Goal: Information Seeking & Learning: Learn about a topic

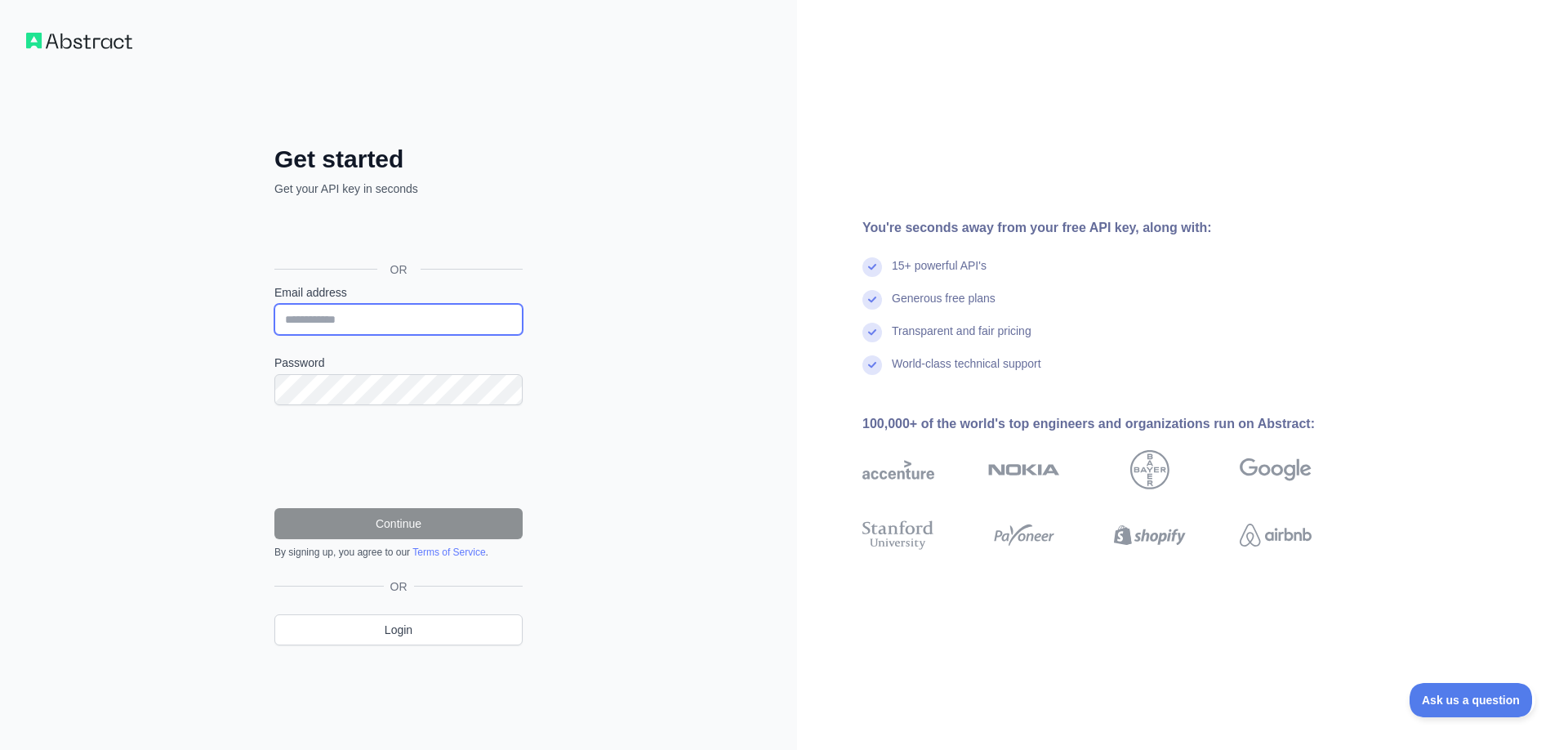
click at [372, 326] on input "Email address" at bounding box center [399, 319] width 248 height 31
type input "**********"
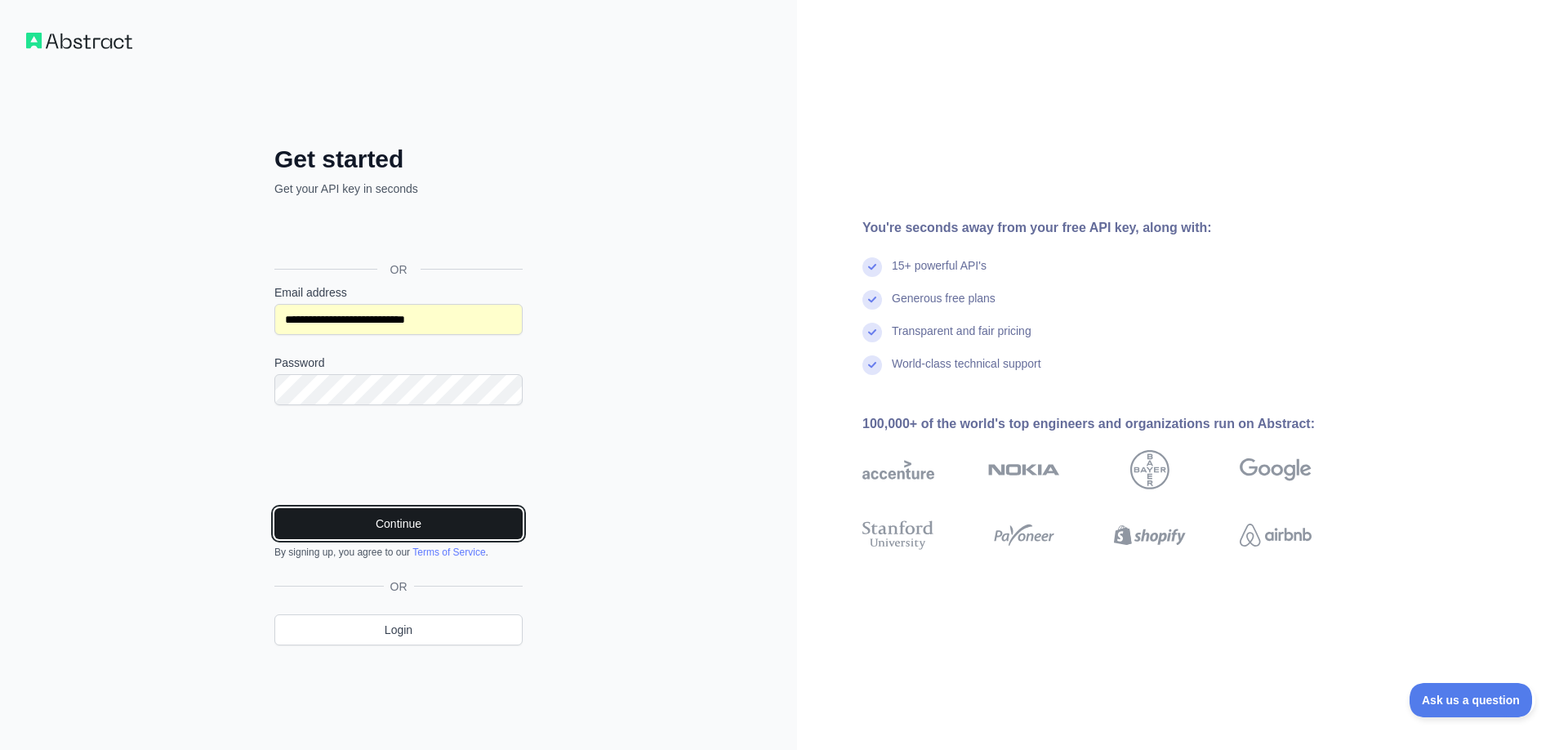
click at [421, 523] on button "Continue" at bounding box center [399, 524] width 248 height 31
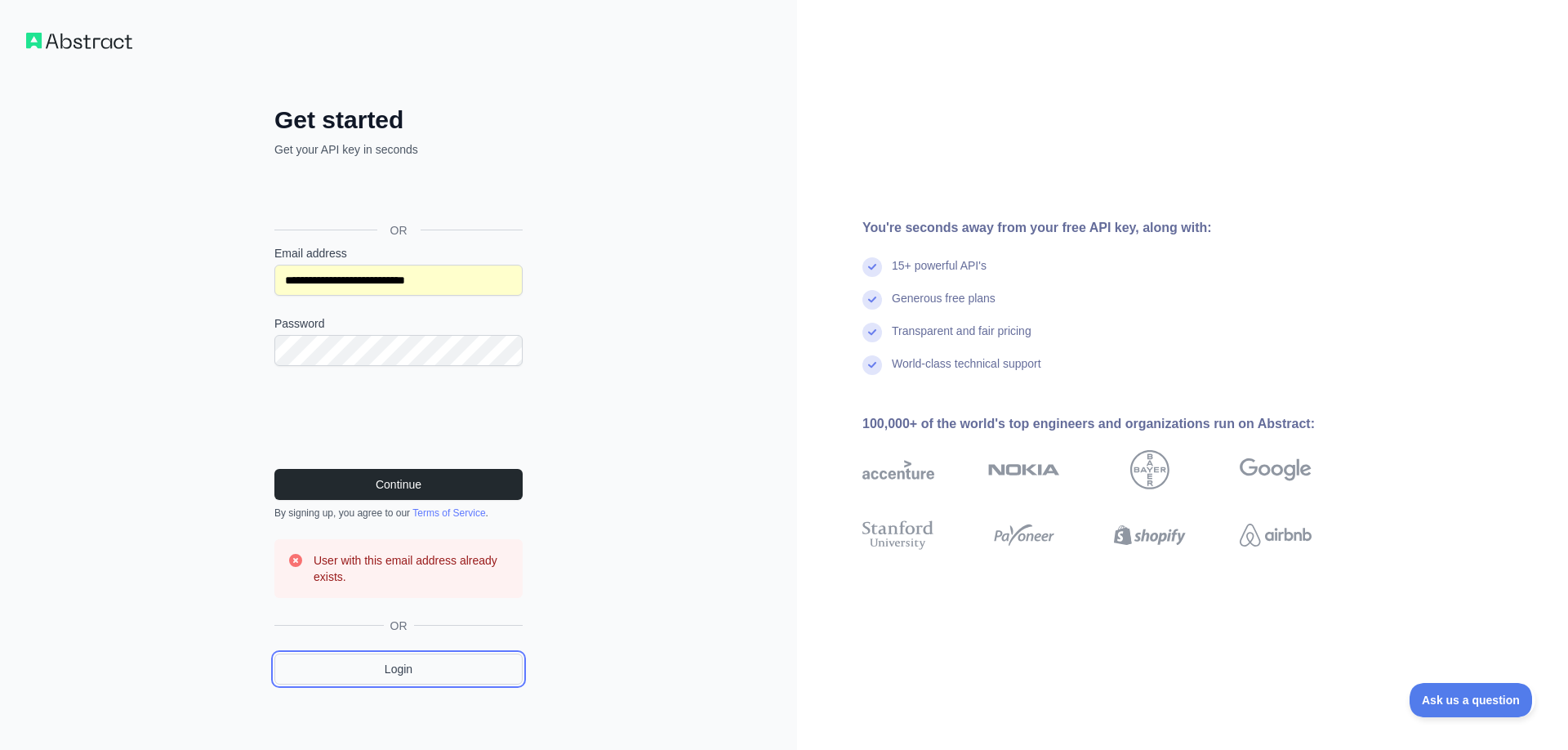
click at [413, 664] on link "Login" at bounding box center [399, 669] width 248 height 31
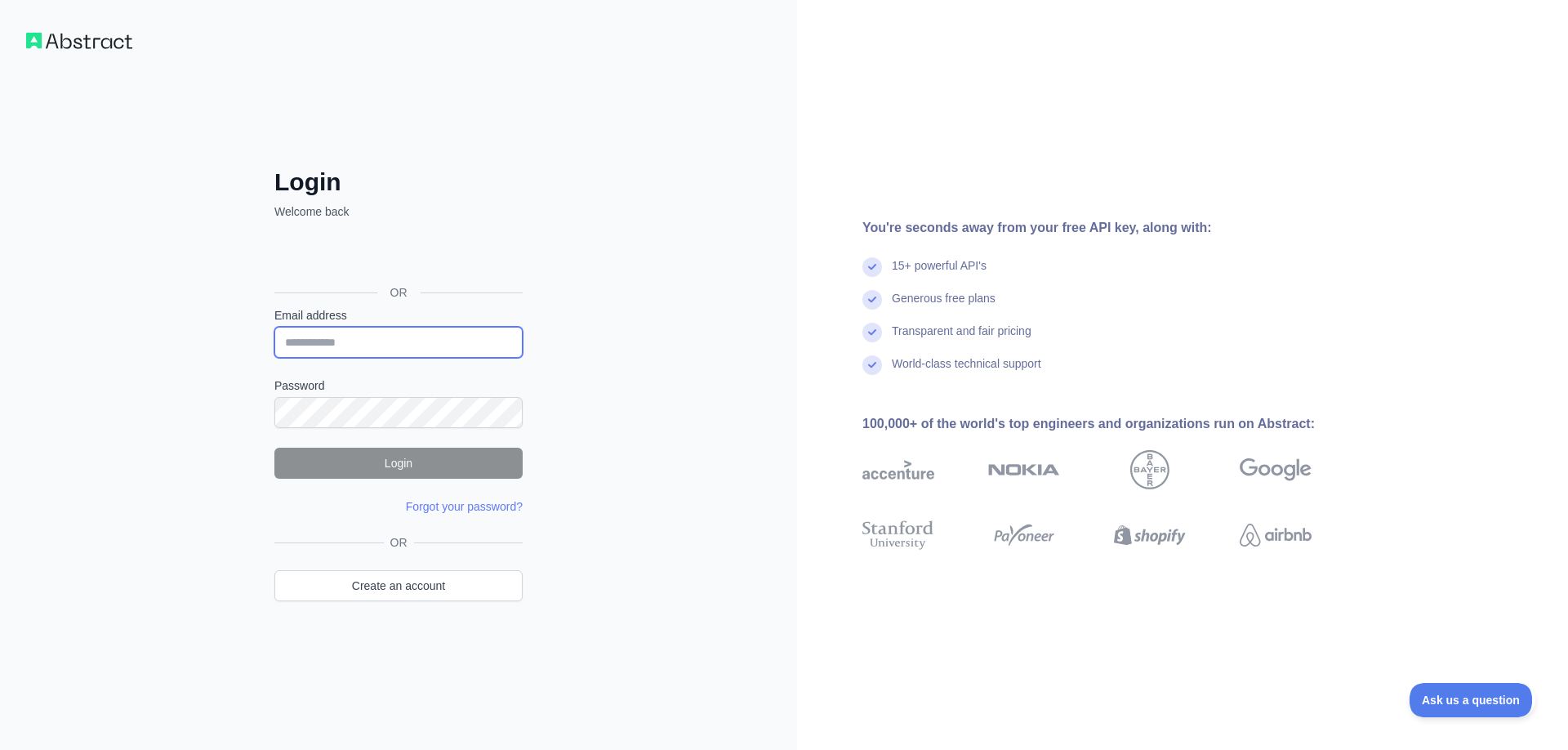
type input "**********"
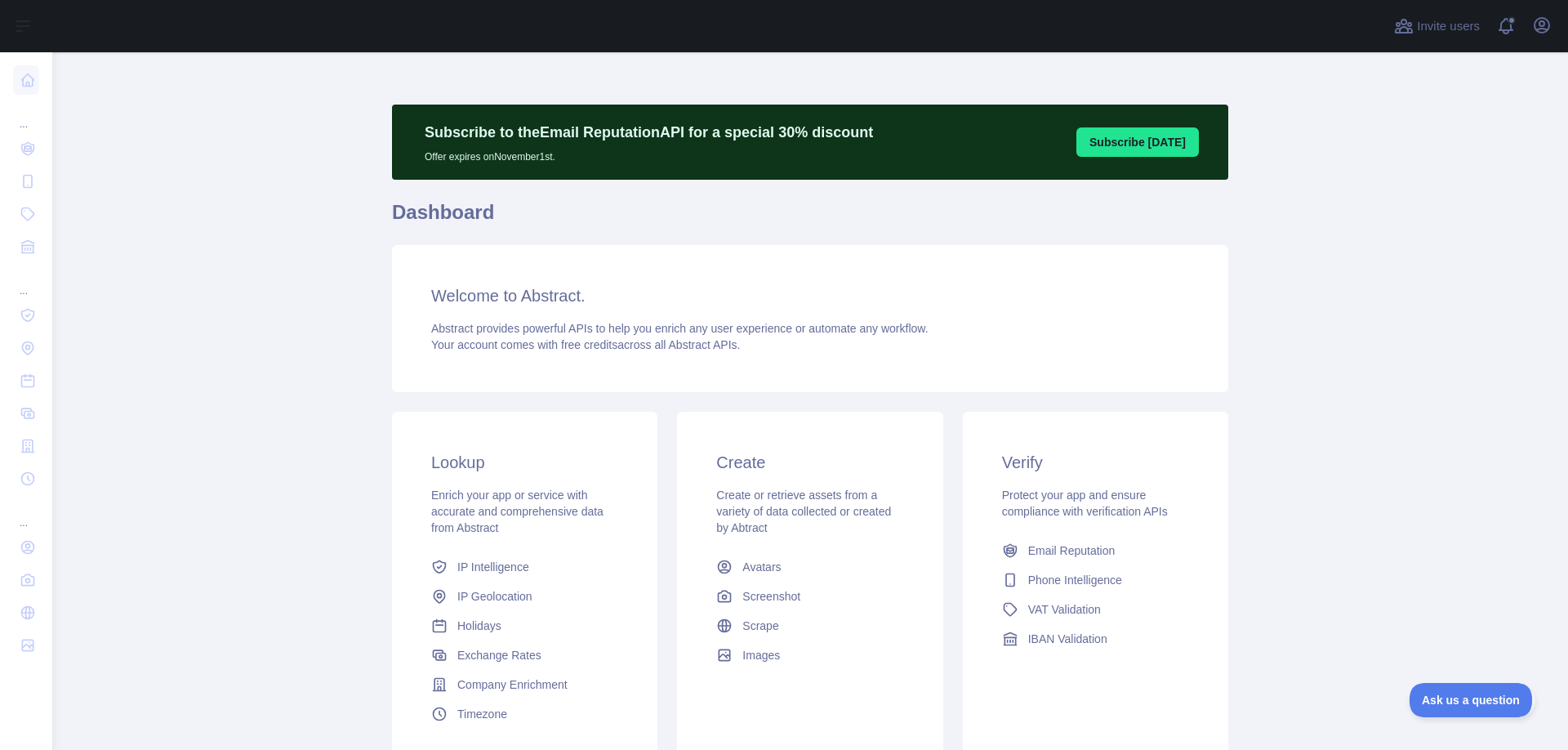
click at [292, 86] on main "Subscribe to the Email Reputation API for a special 30 % discount Offer expires…" at bounding box center [810, 401] width 1516 height 698
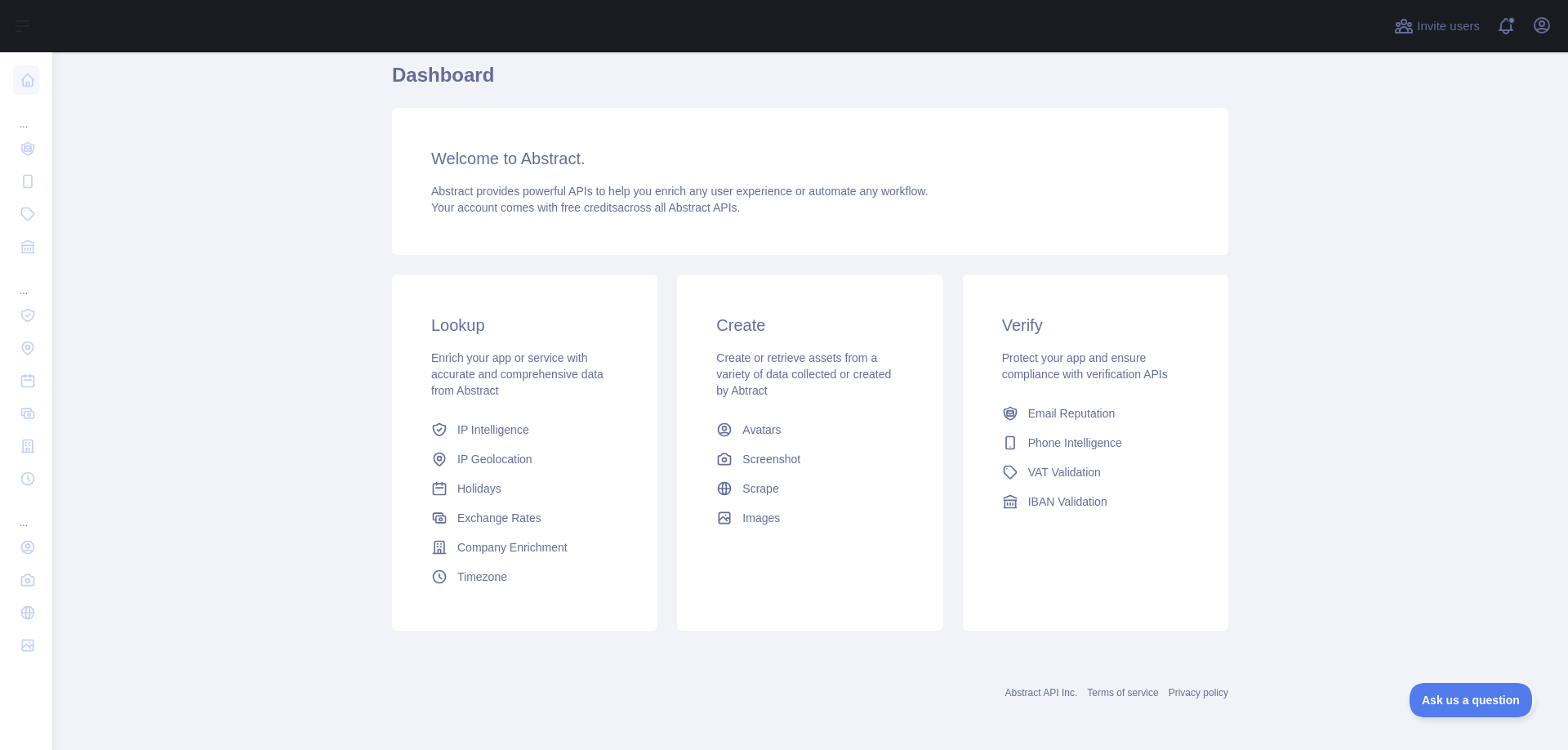
scroll to position [139, 0]
click at [514, 376] on span "Enrich your app or service with accurate and comprehensive data from Abstract" at bounding box center [517, 373] width 172 height 46
click at [817, 413] on link "Avatars" at bounding box center [810, 428] width 200 height 29
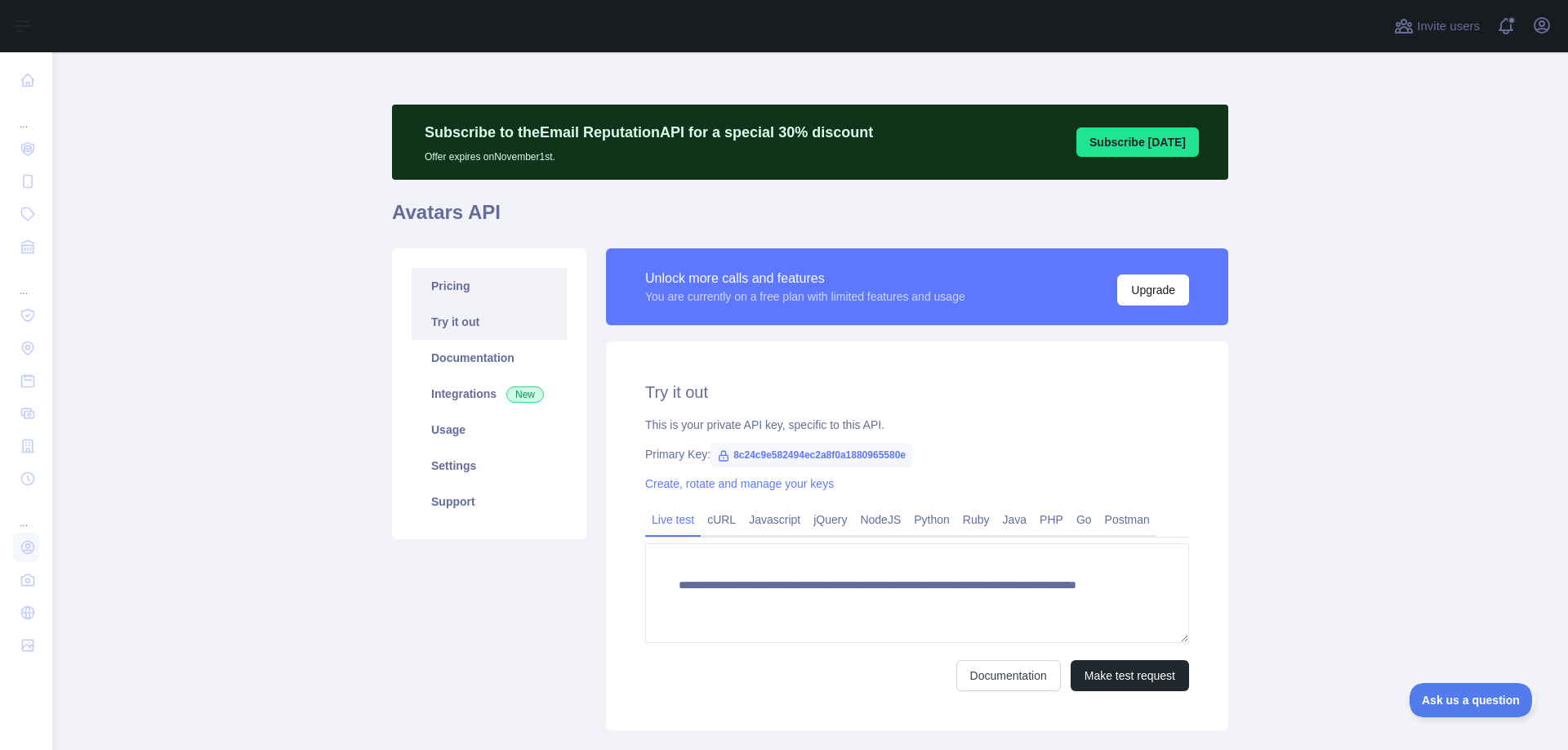
click at [501, 292] on link "Pricing" at bounding box center [489, 286] width 155 height 36
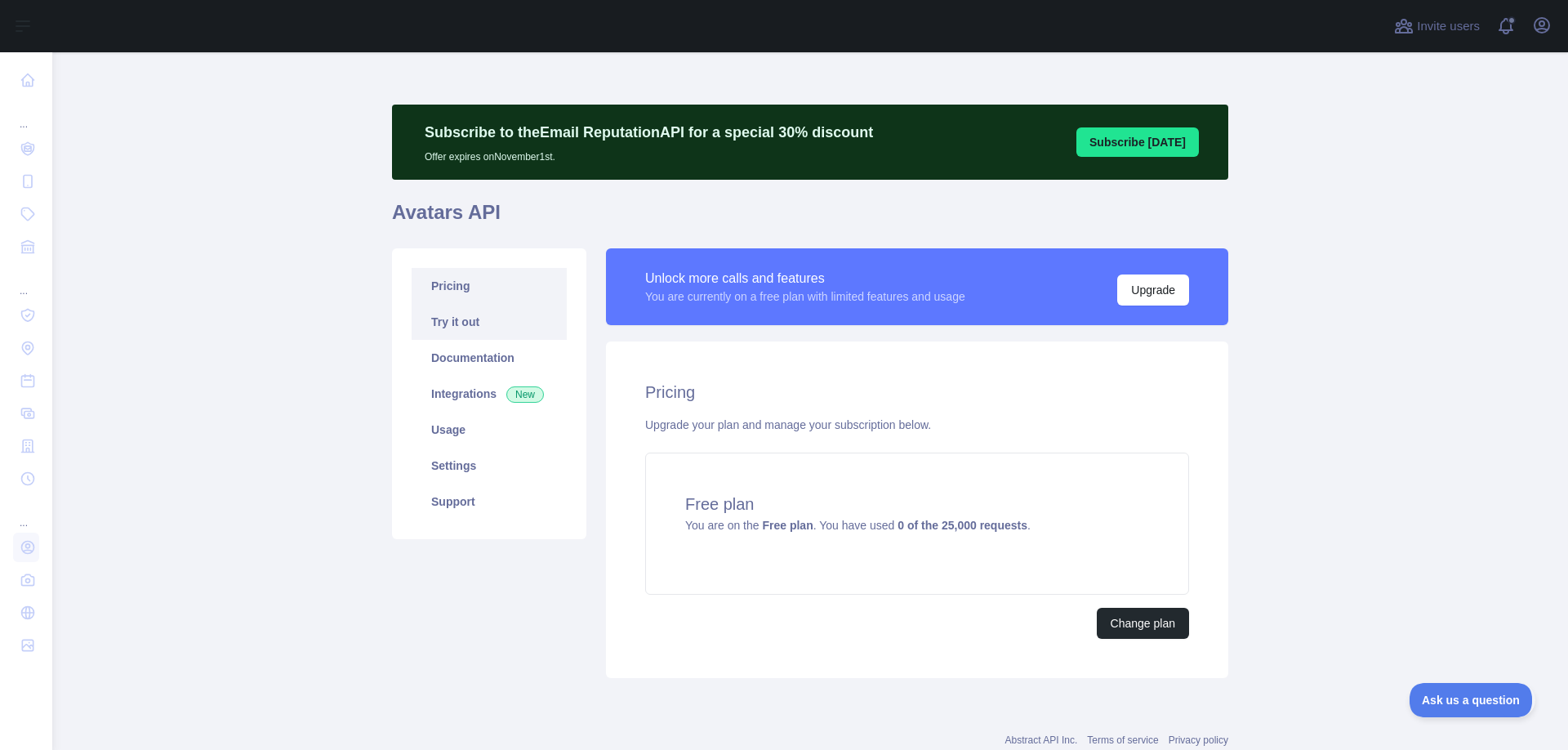
click at [469, 328] on link "Try it out" at bounding box center [489, 322] width 155 height 36
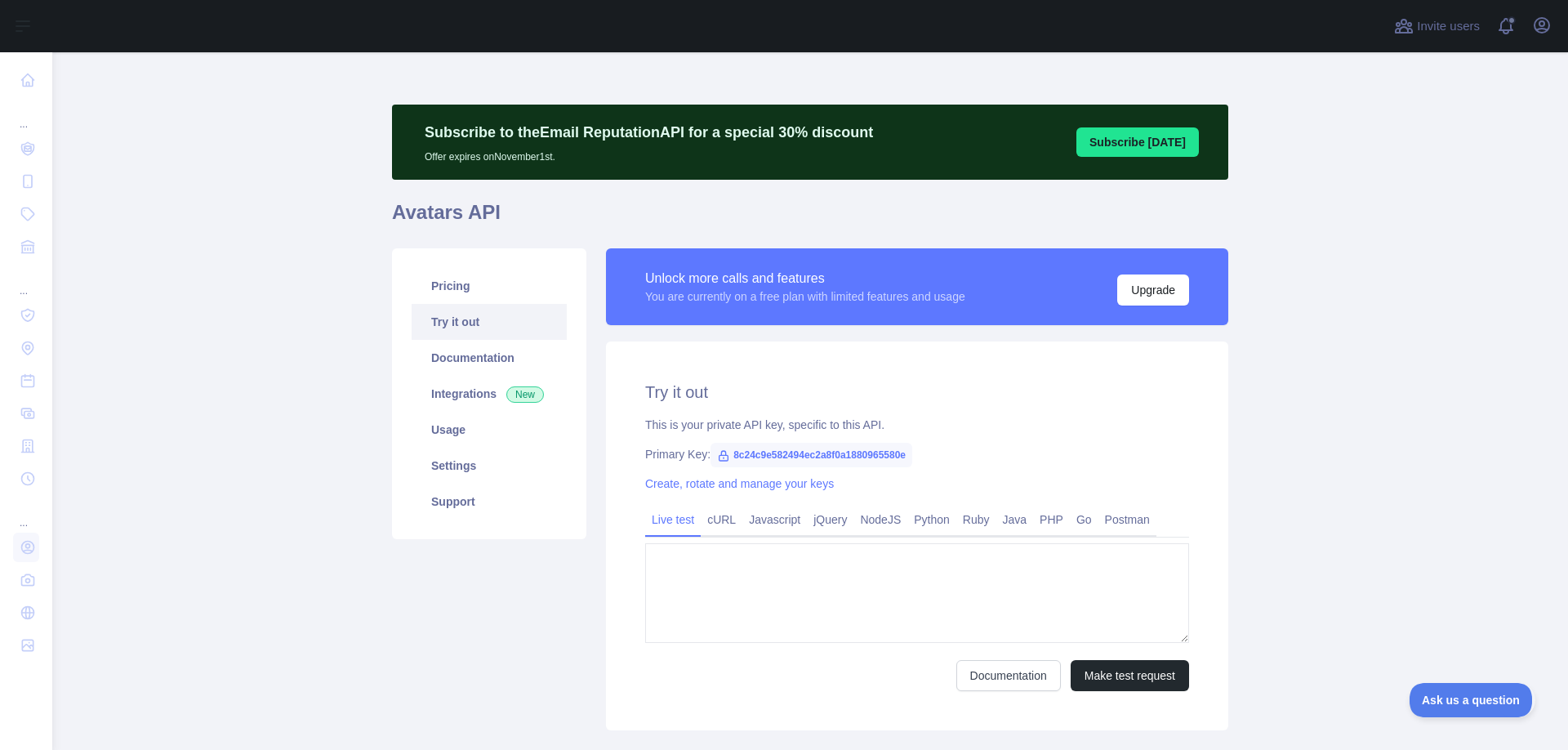
type textarea "**********"
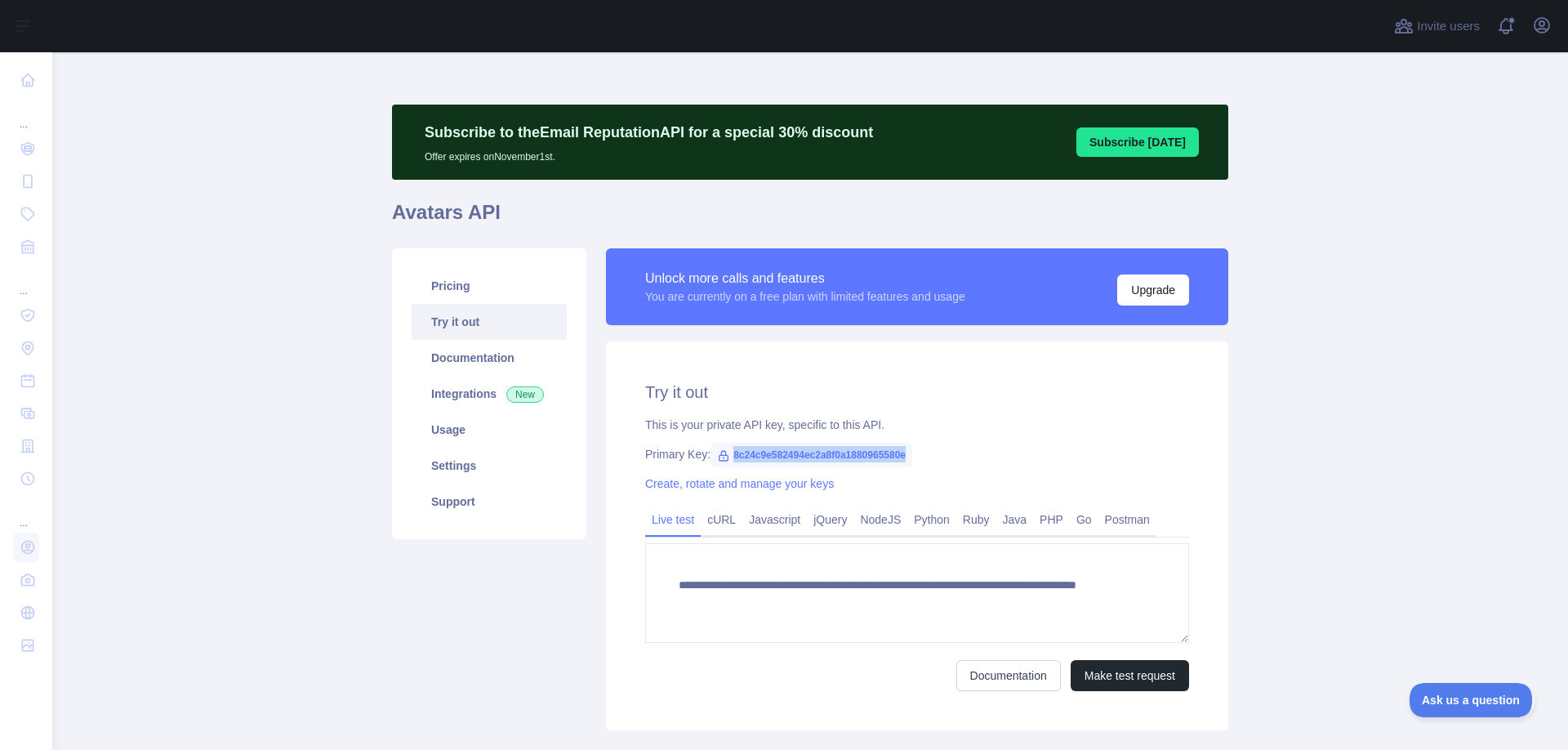
drag, startPoint x: 732, startPoint y: 455, endPoint x: 1043, endPoint y: 463, distance: 311.1
click at [1043, 463] on div "**********" at bounding box center [918, 536] width 623 height 389
copy span "8c24c9e582494ec2a8f0a1880965580e"
click at [474, 428] on link "Usage" at bounding box center [489, 430] width 155 height 36
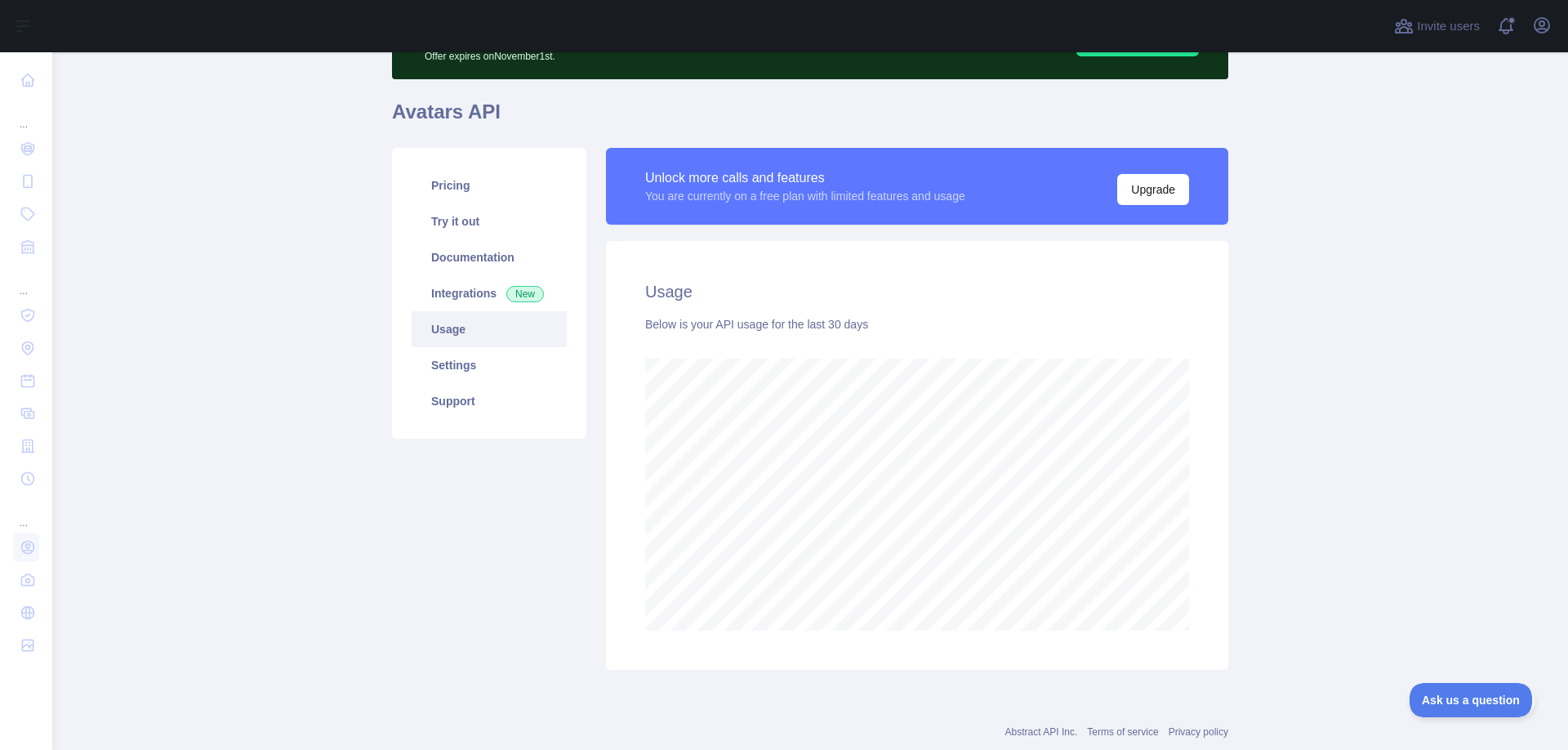
scroll to position [141, 0]
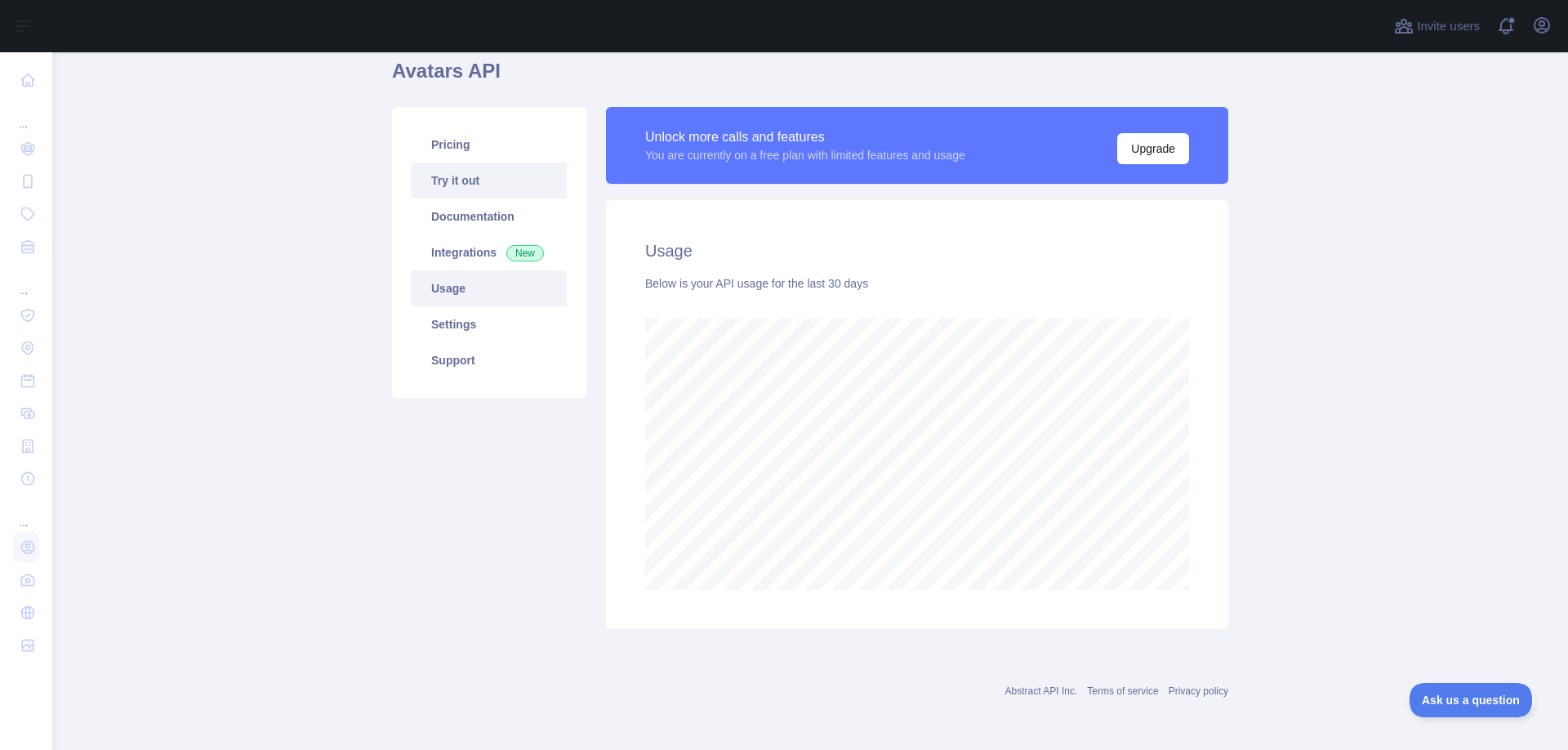
click at [484, 180] on link "Try it out" at bounding box center [489, 181] width 155 height 36
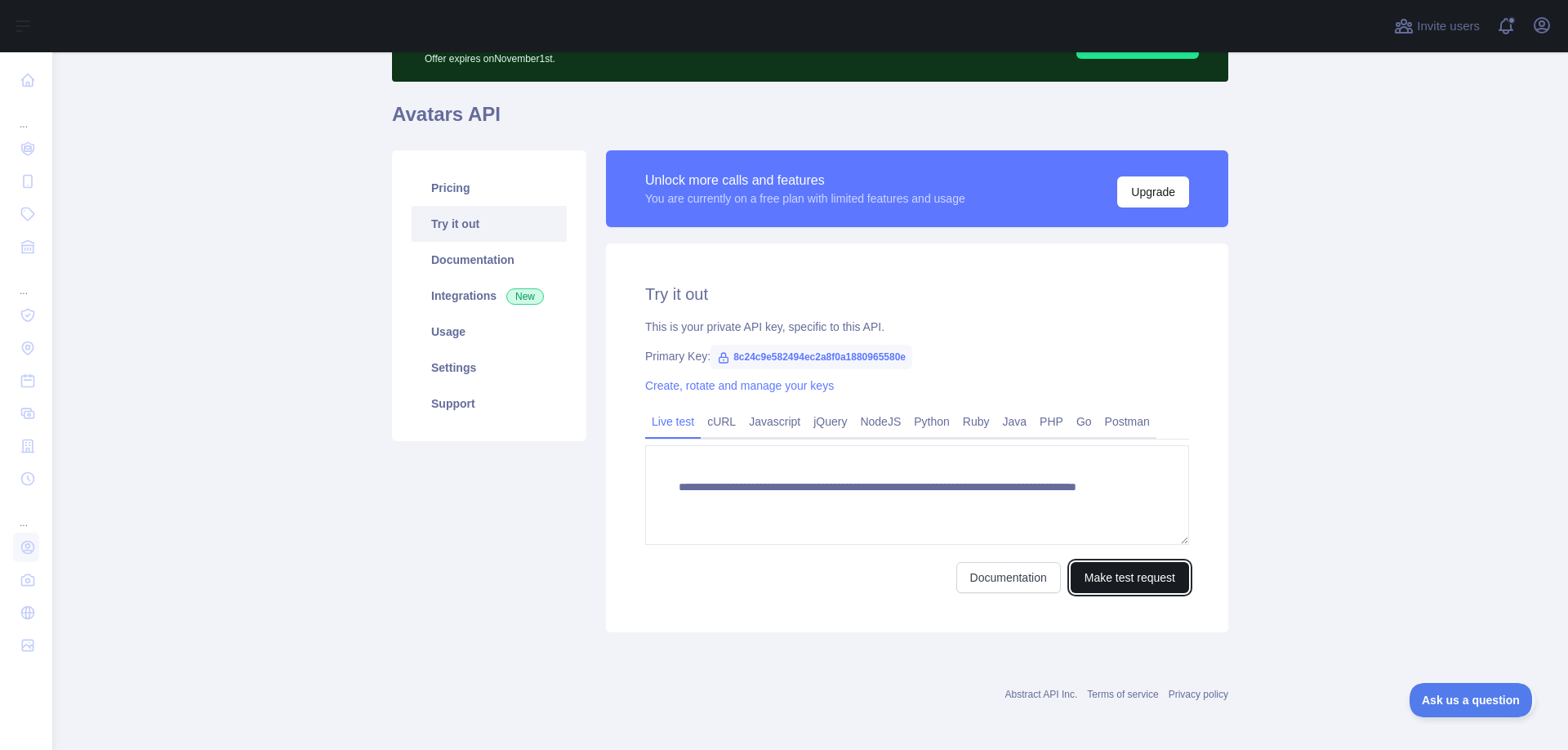
click at [1138, 575] on button "Make test request" at bounding box center [1130, 578] width 118 height 31
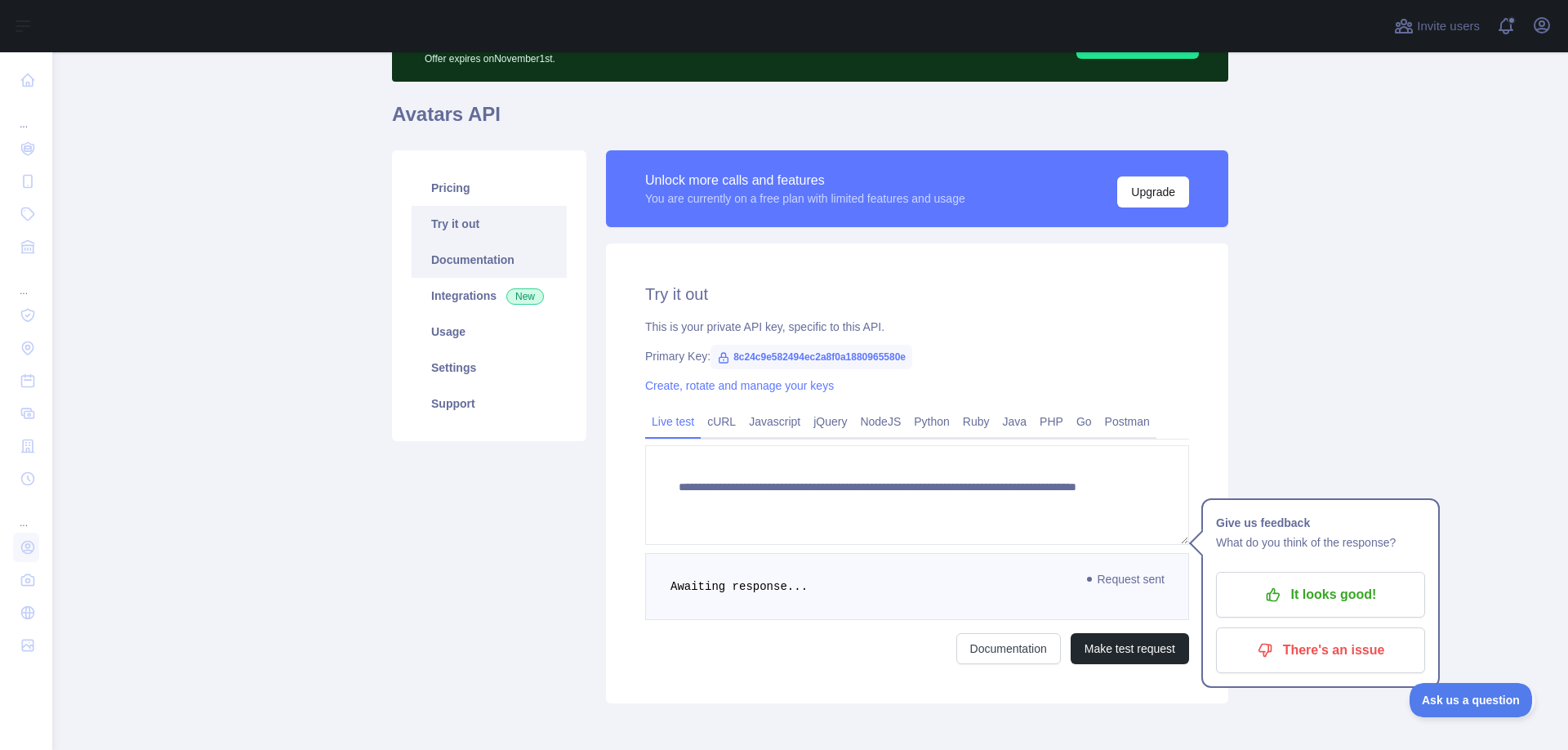
click at [458, 266] on link "Documentation" at bounding box center [489, 260] width 155 height 36
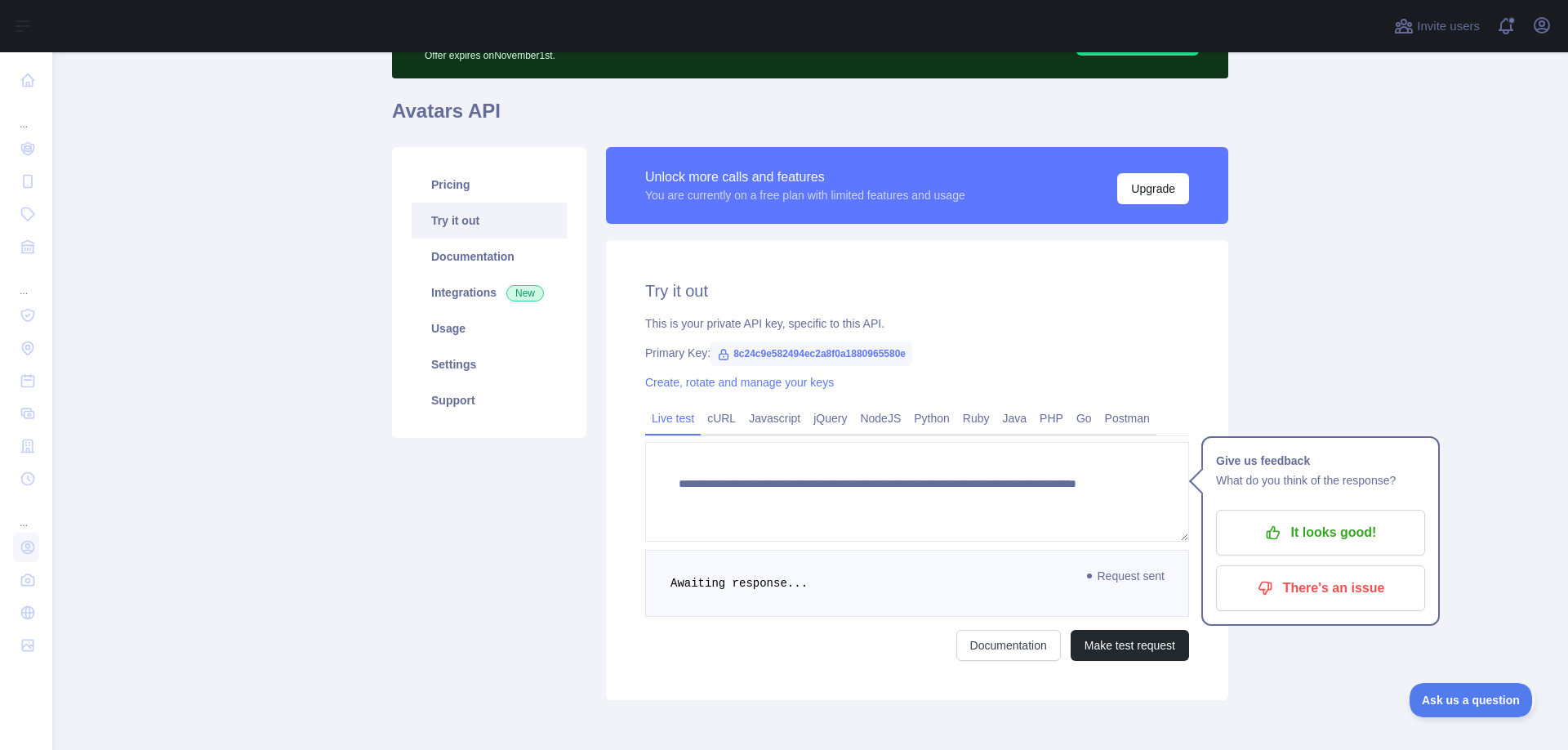
scroll to position [103, 0]
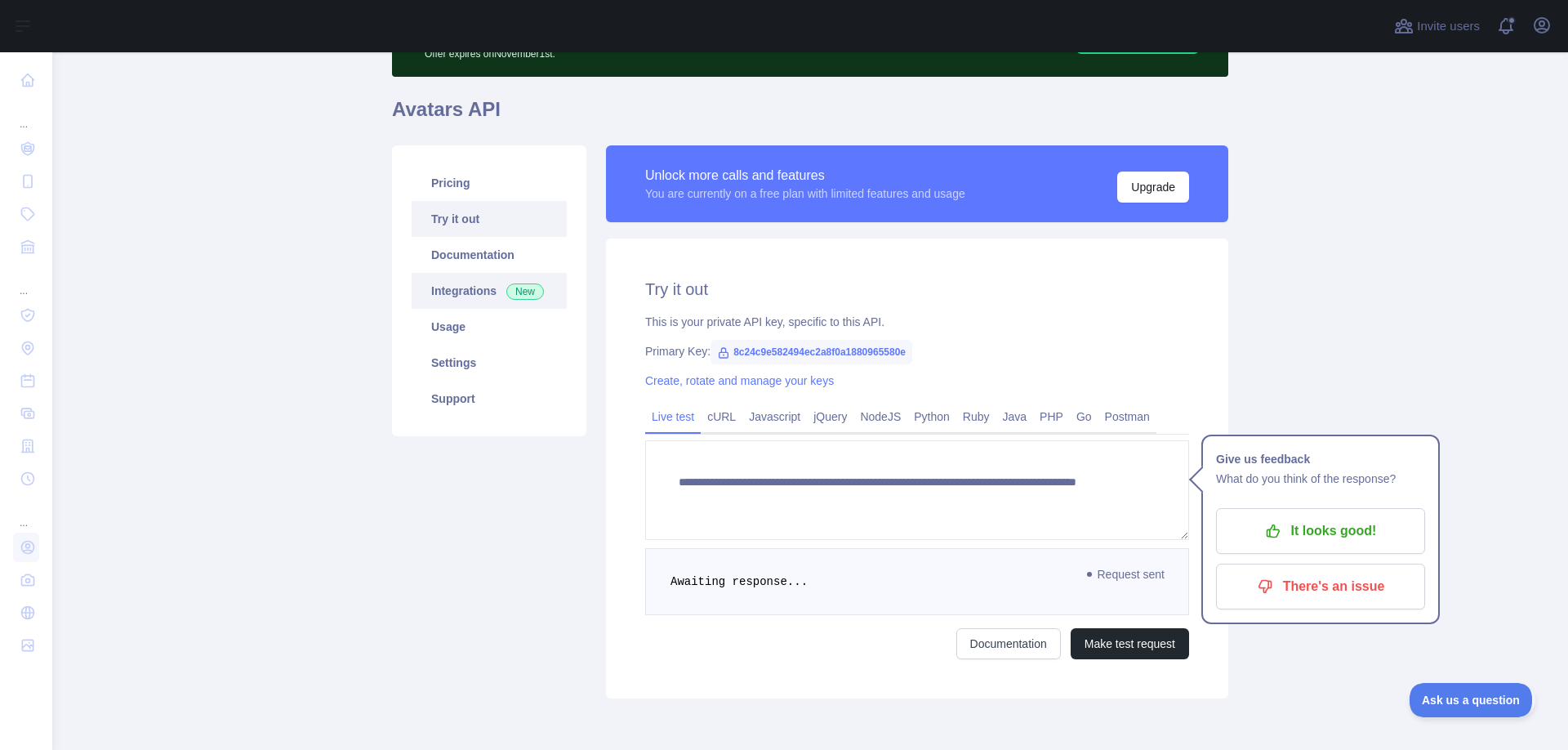
click at [480, 297] on link "Integrations New" at bounding box center [489, 291] width 155 height 36
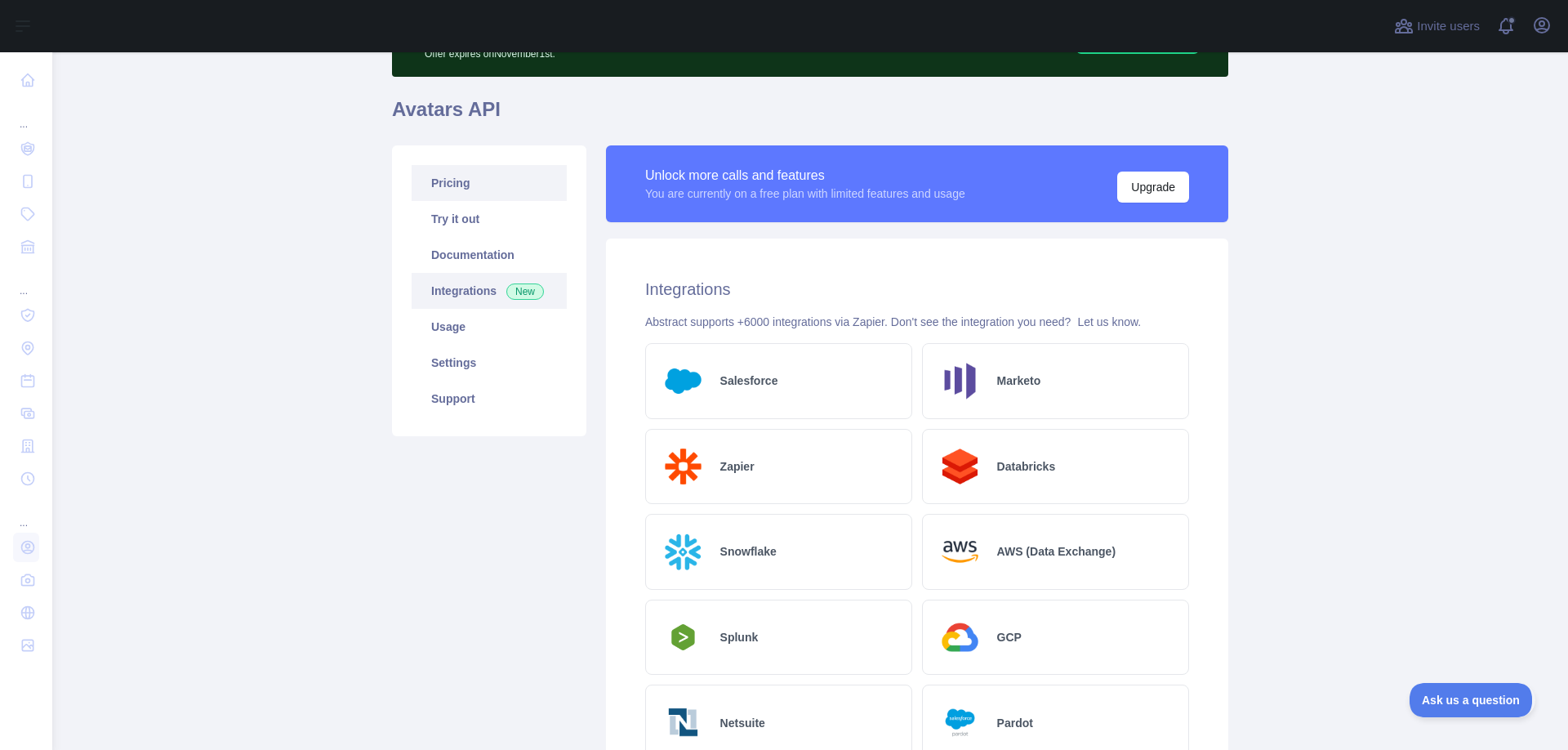
click at [481, 185] on link "Pricing" at bounding box center [489, 183] width 155 height 36
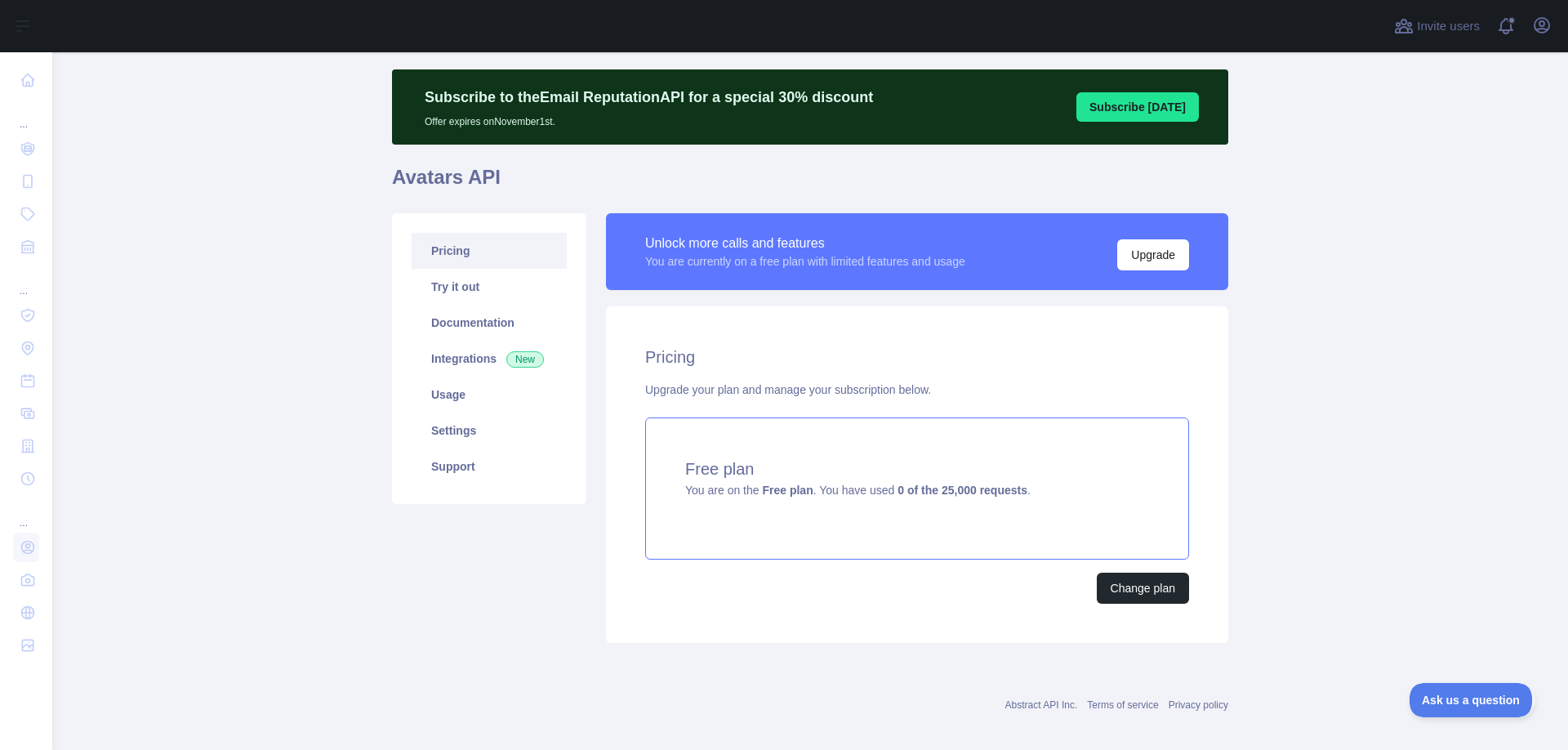
scroll to position [49, 0]
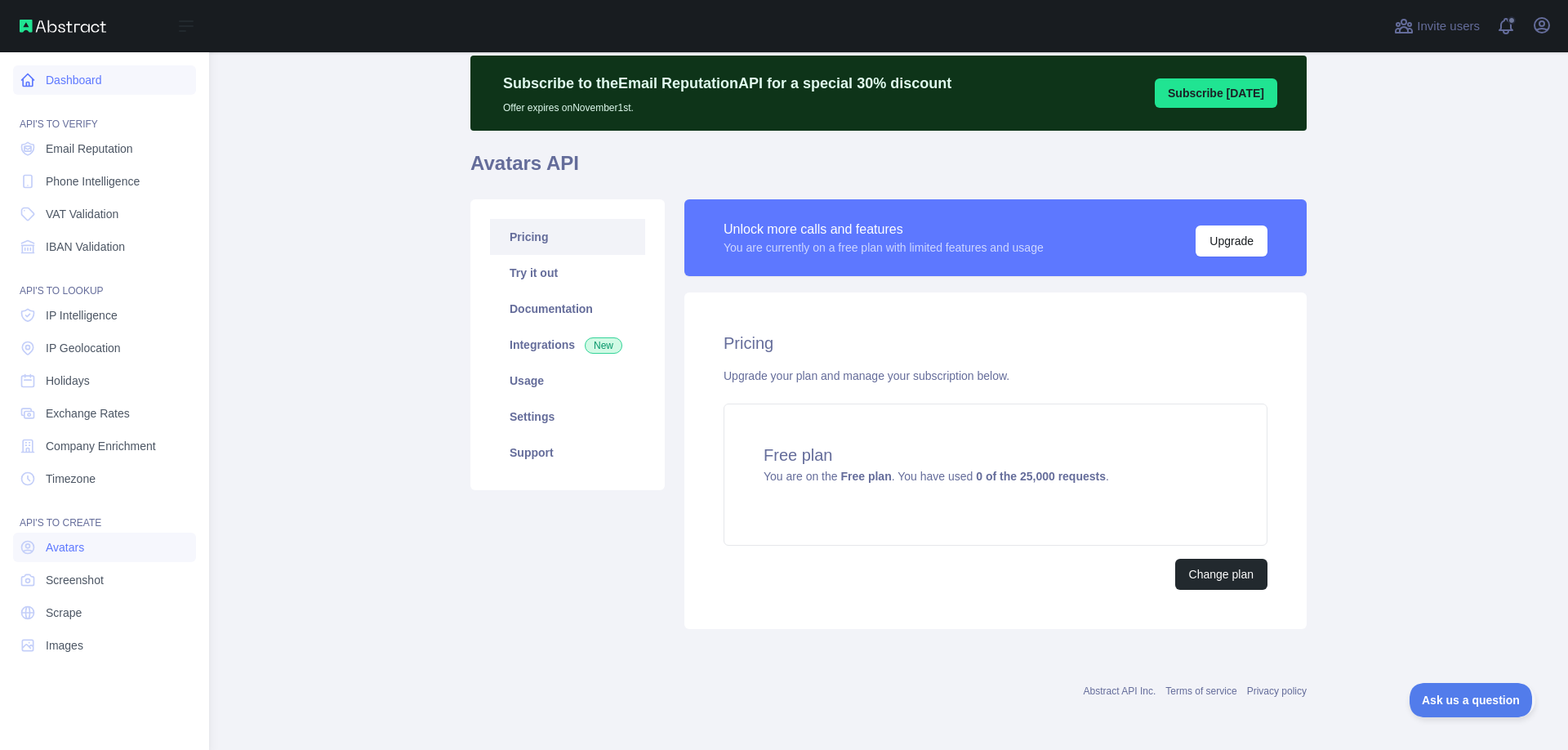
click at [27, 80] on icon at bounding box center [28, 80] width 16 height 16
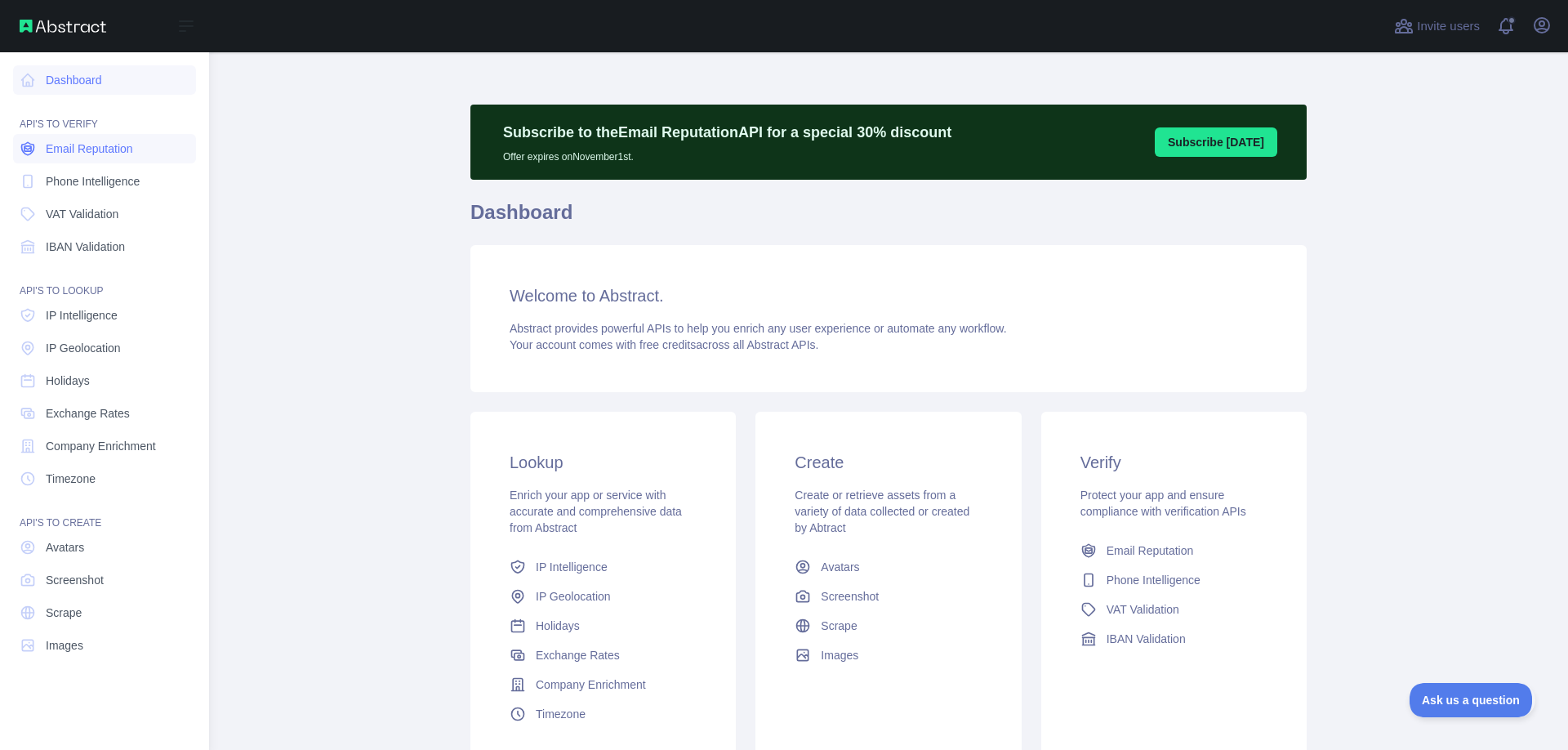
click at [126, 148] on span "Email Reputation" at bounding box center [89, 149] width 87 height 16
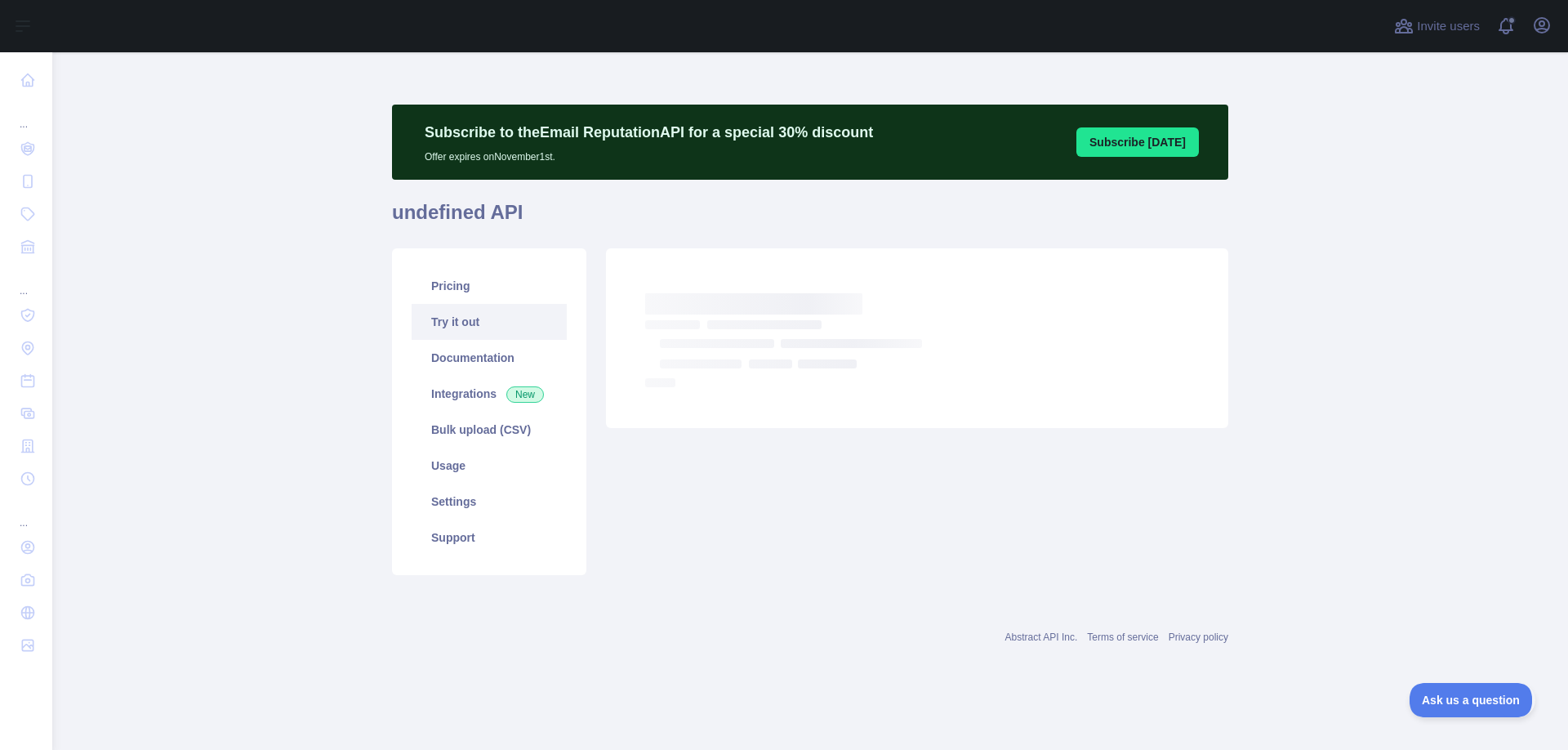
click at [474, 319] on link "Try it out" at bounding box center [489, 322] width 155 height 36
click at [478, 324] on link "Try it out" at bounding box center [489, 322] width 155 height 36
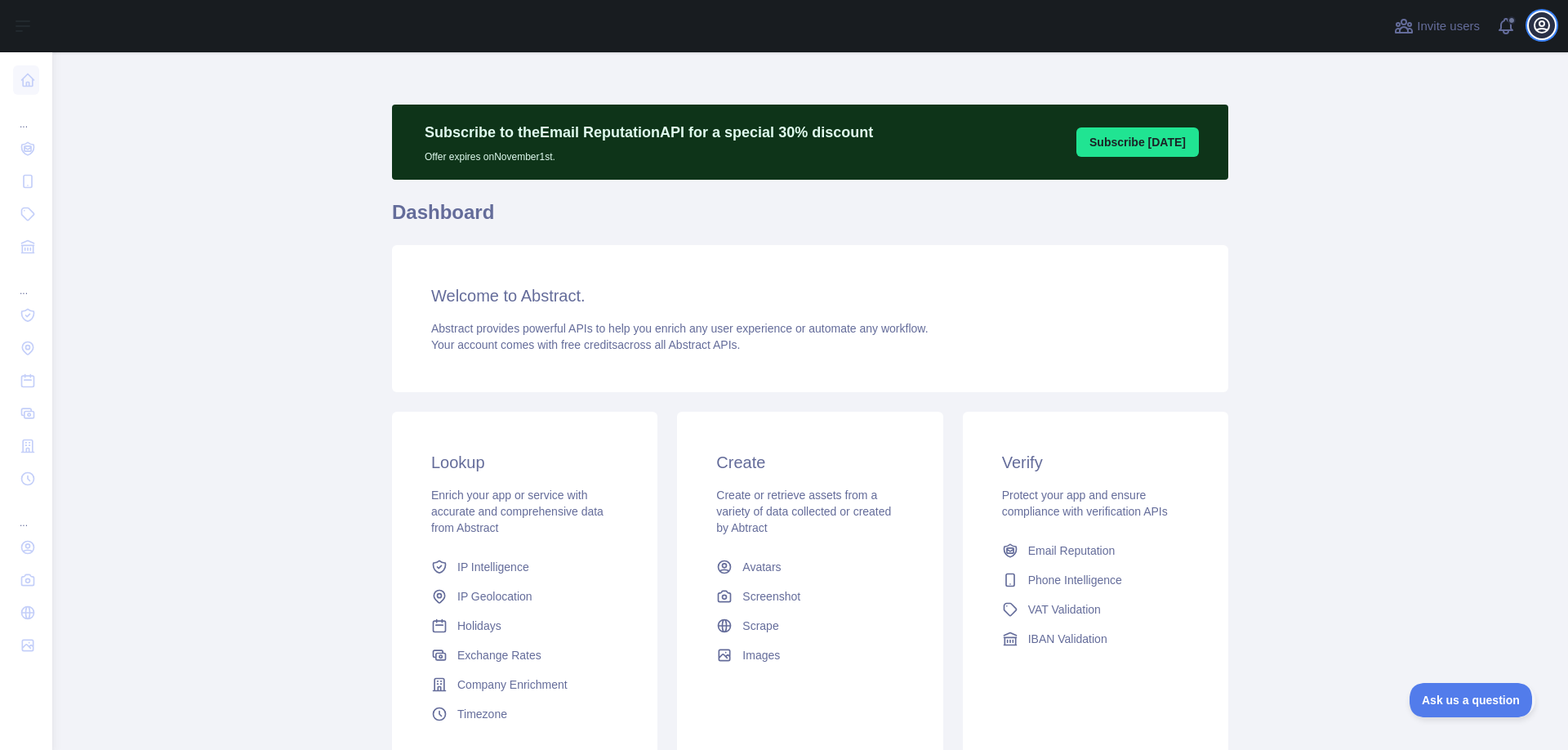
click at [1548, 31] on icon "button" at bounding box center [1542, 25] width 15 height 15
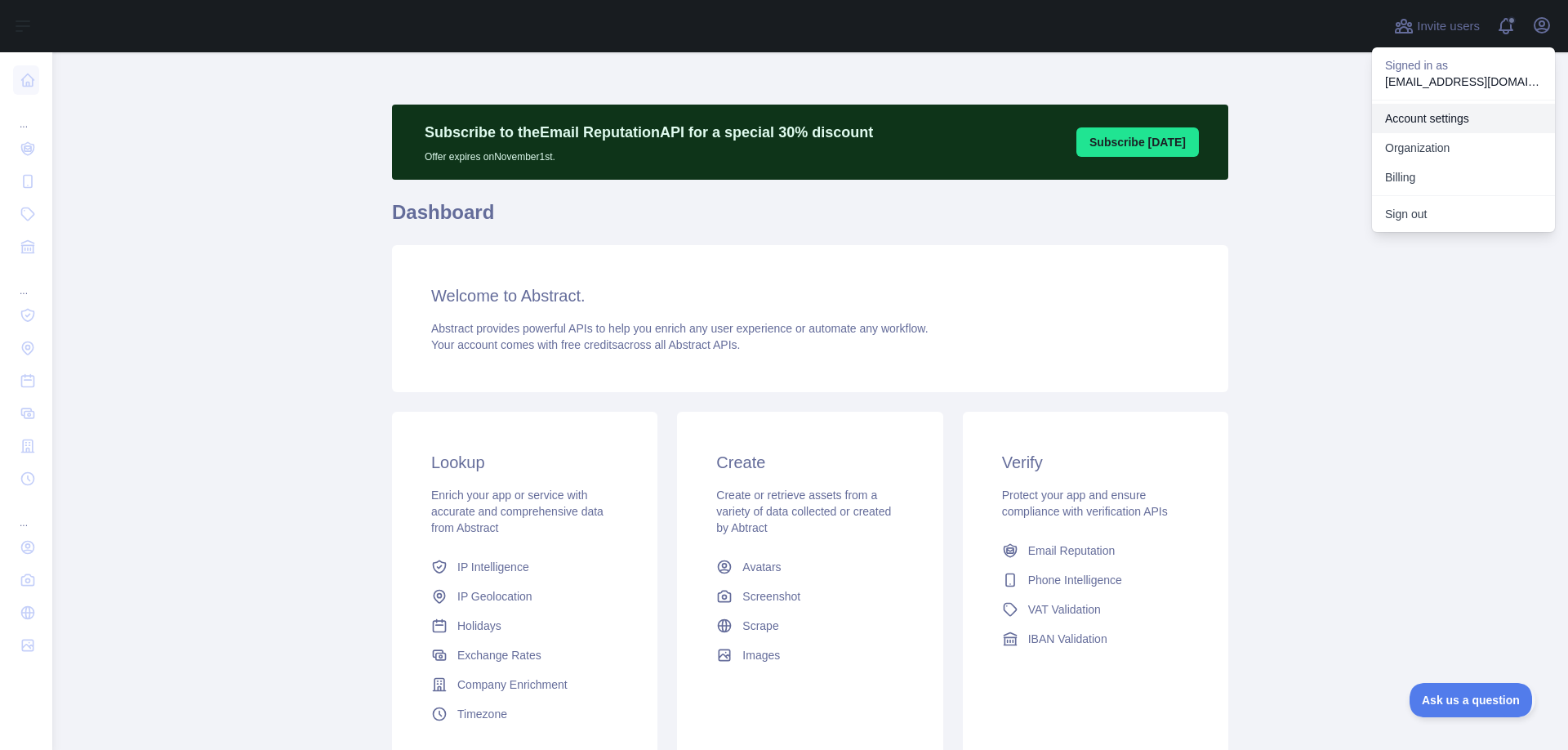
click at [1479, 126] on link "Account settings" at bounding box center [1463, 118] width 183 height 29
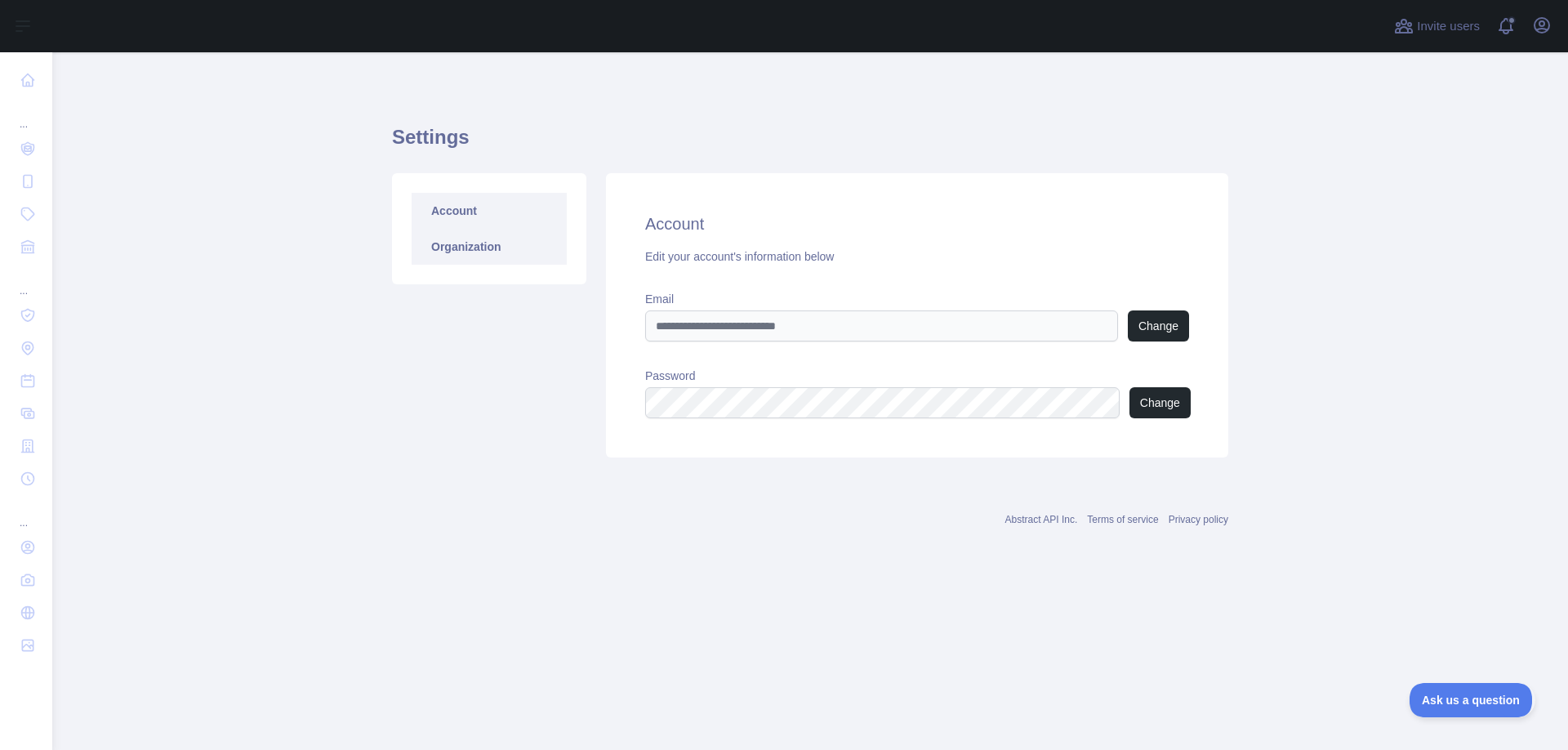
click at [466, 255] on link "Organization" at bounding box center [489, 247] width 155 height 36
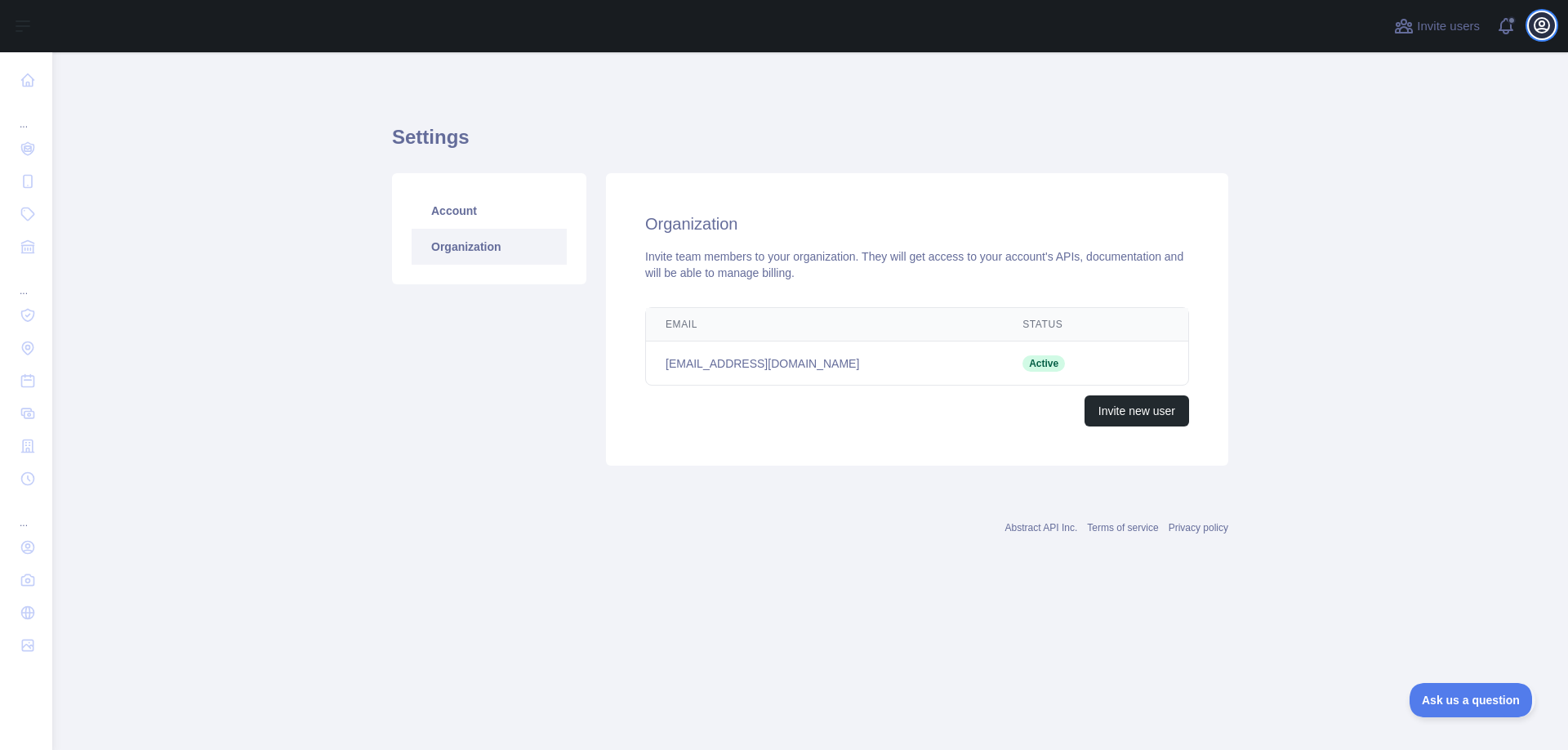
click at [1538, 29] on icon "button" at bounding box center [1542, 25] width 15 height 15
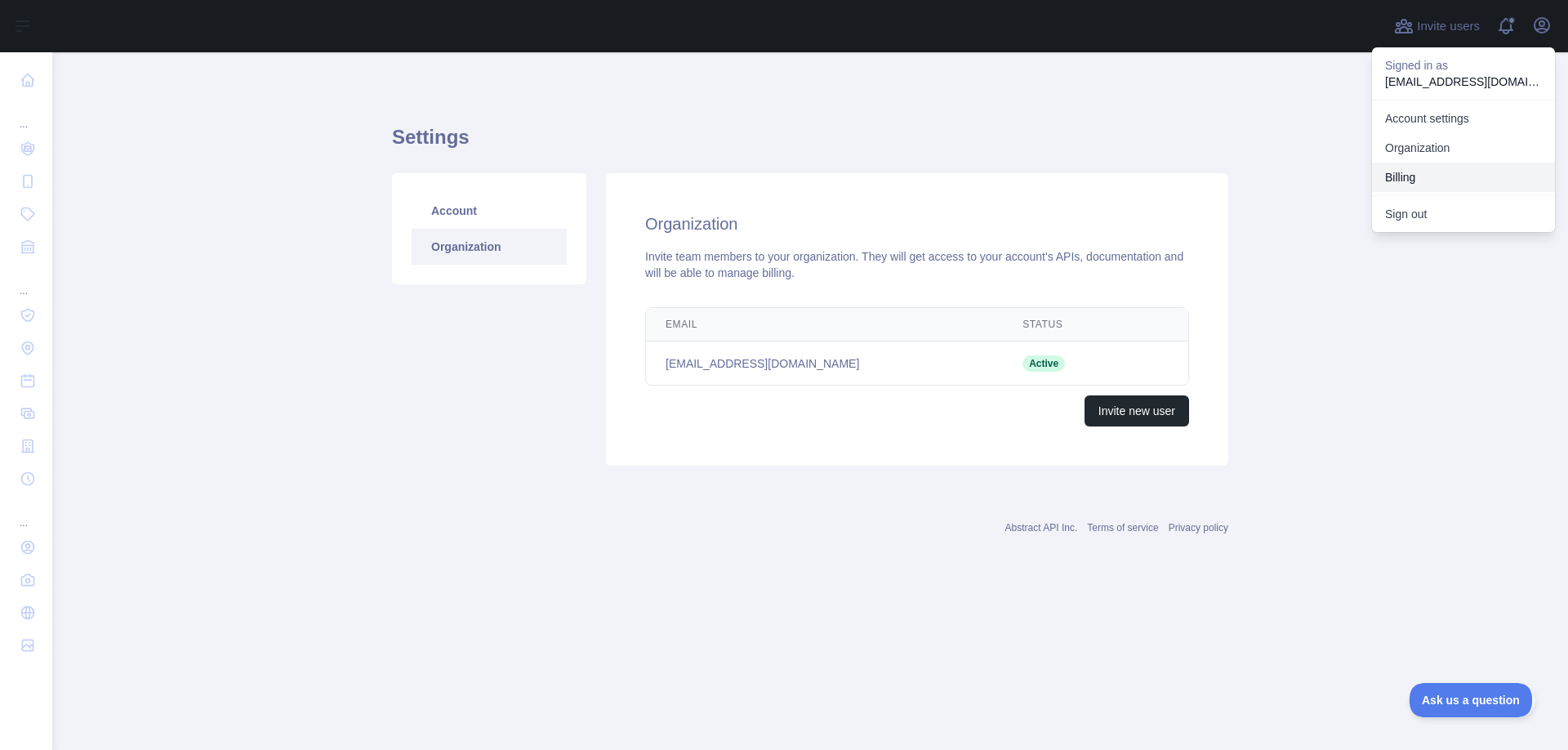
click at [1435, 175] on button "Billing" at bounding box center [1463, 177] width 183 height 29
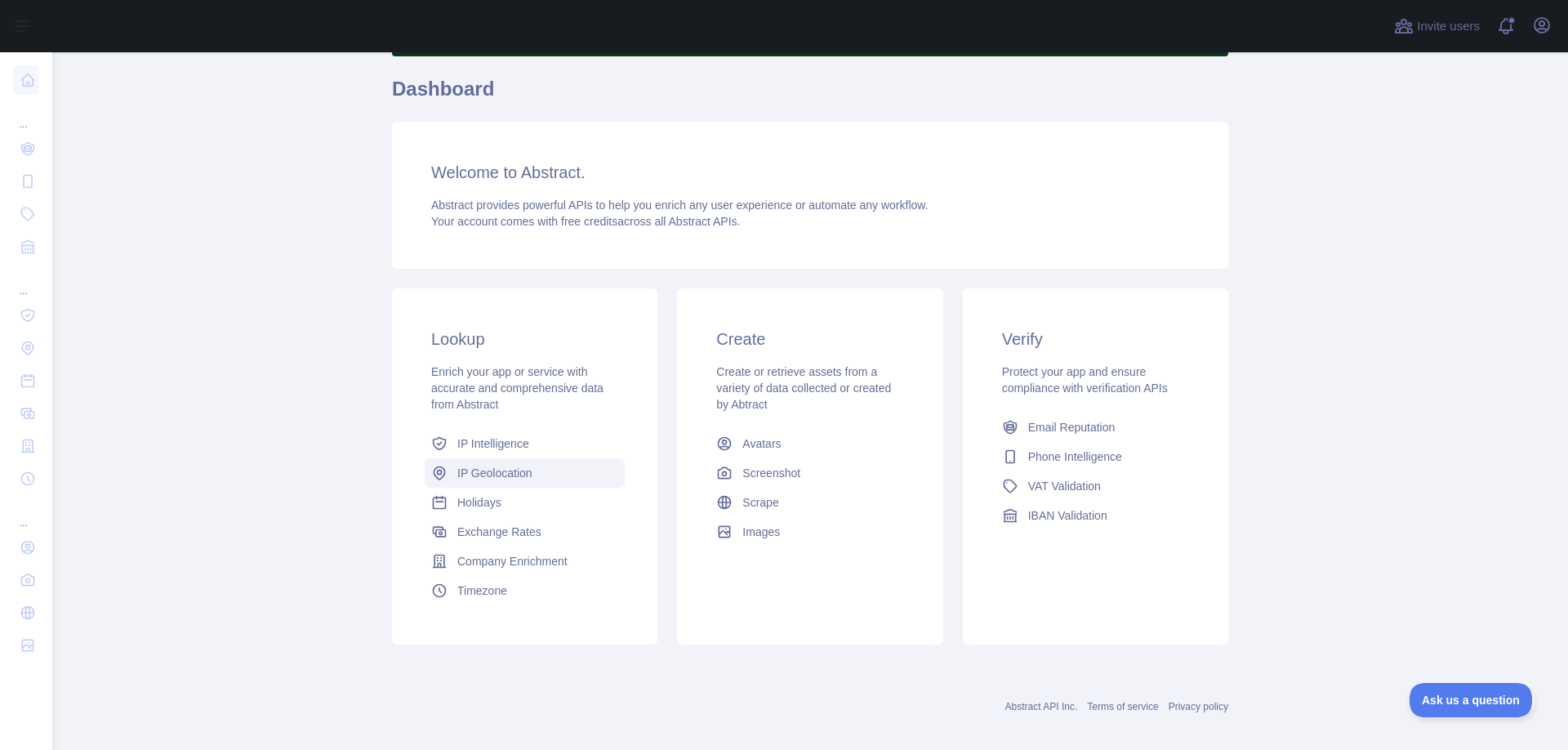
scroll to position [139, 0]
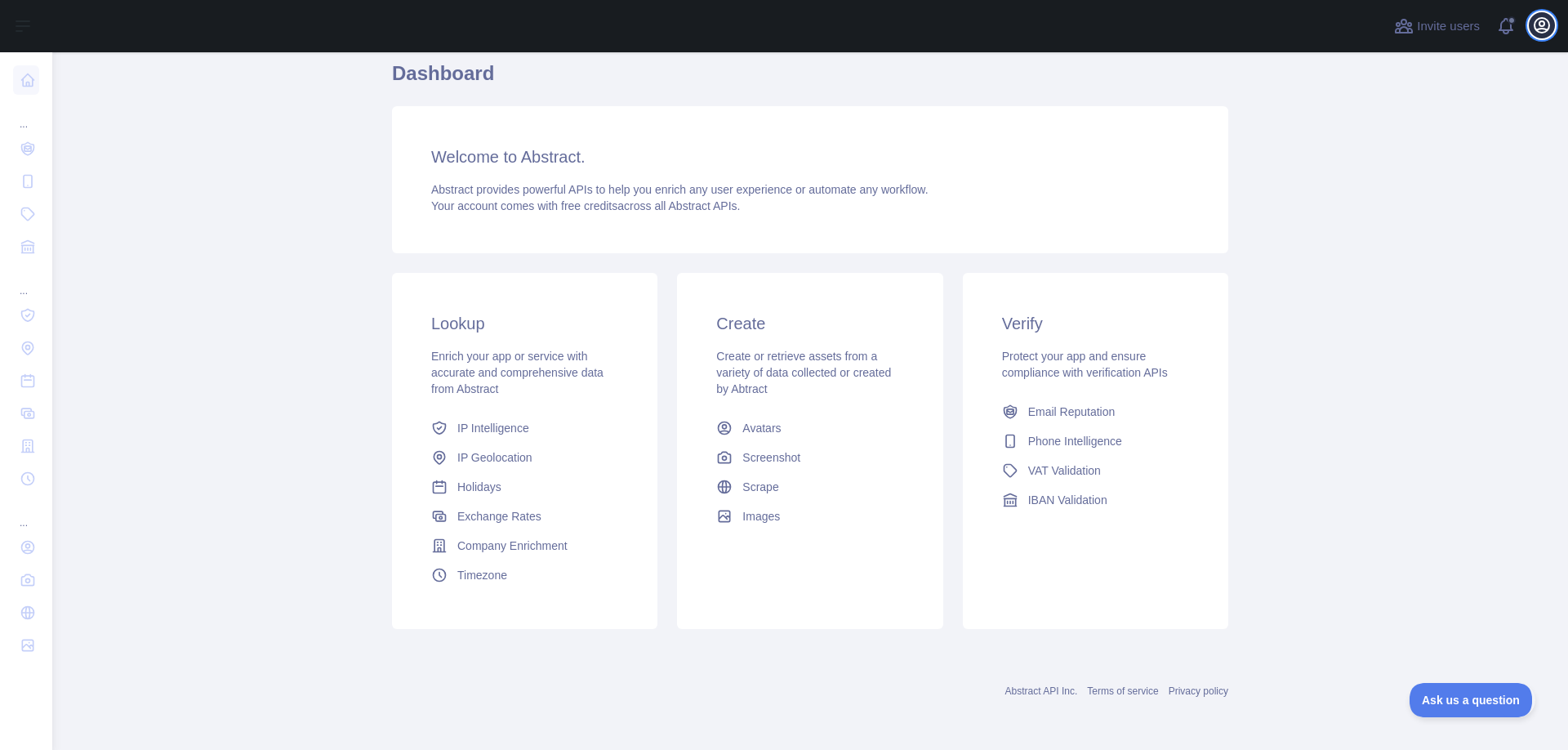
click at [1544, 32] on icon "button" at bounding box center [1542, 25] width 15 height 15
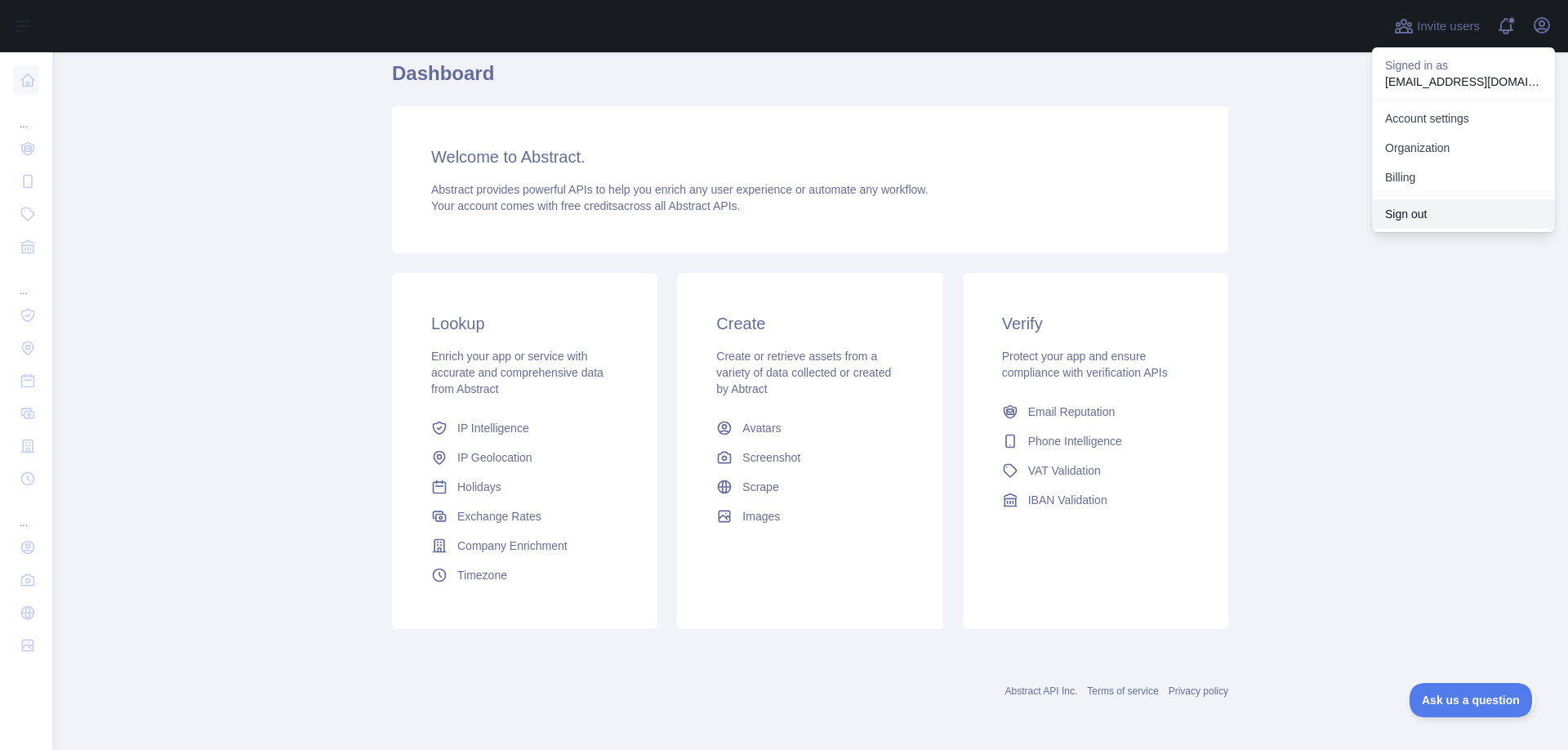
click at [1428, 219] on button "Sign out" at bounding box center [1463, 214] width 183 height 29
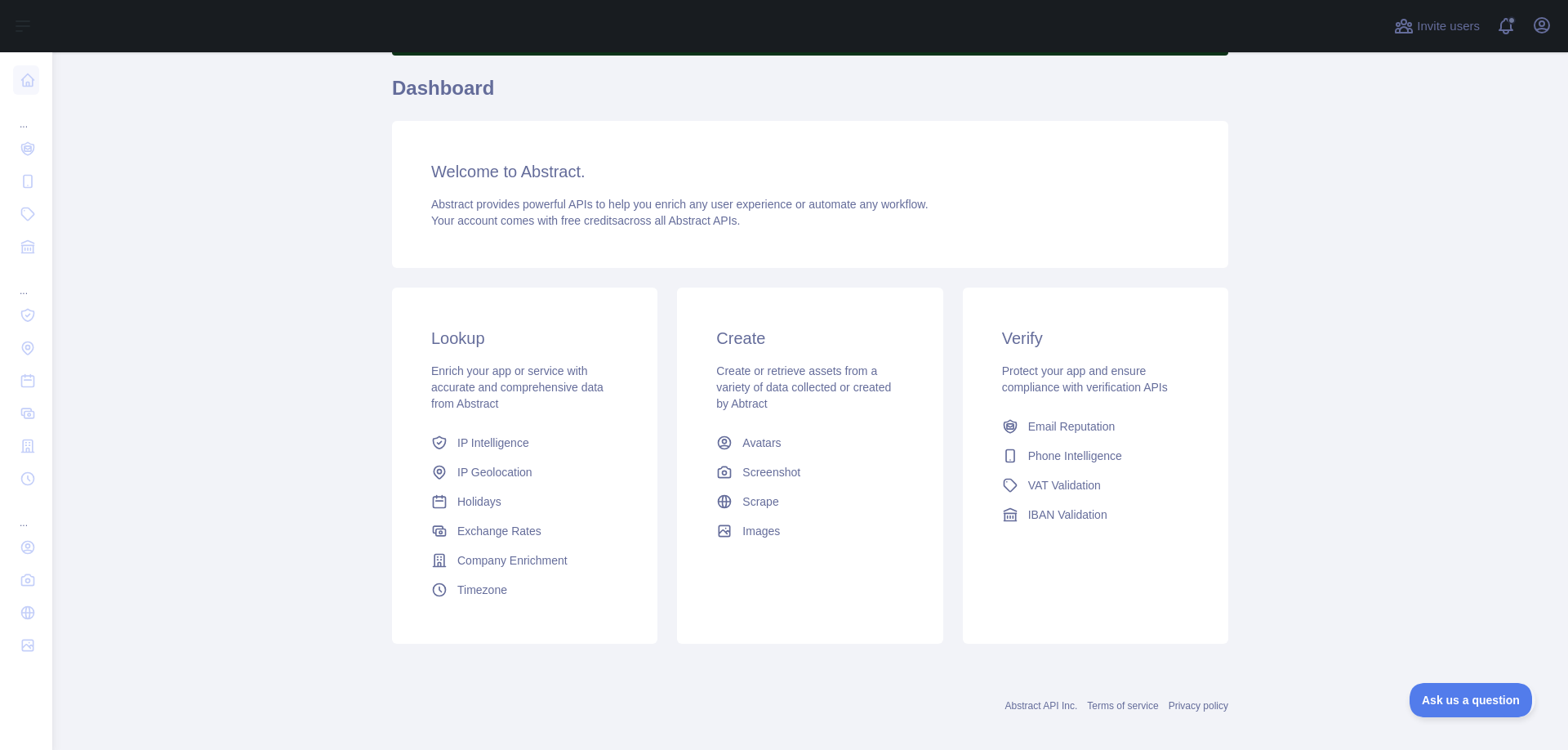
scroll to position [139, 0]
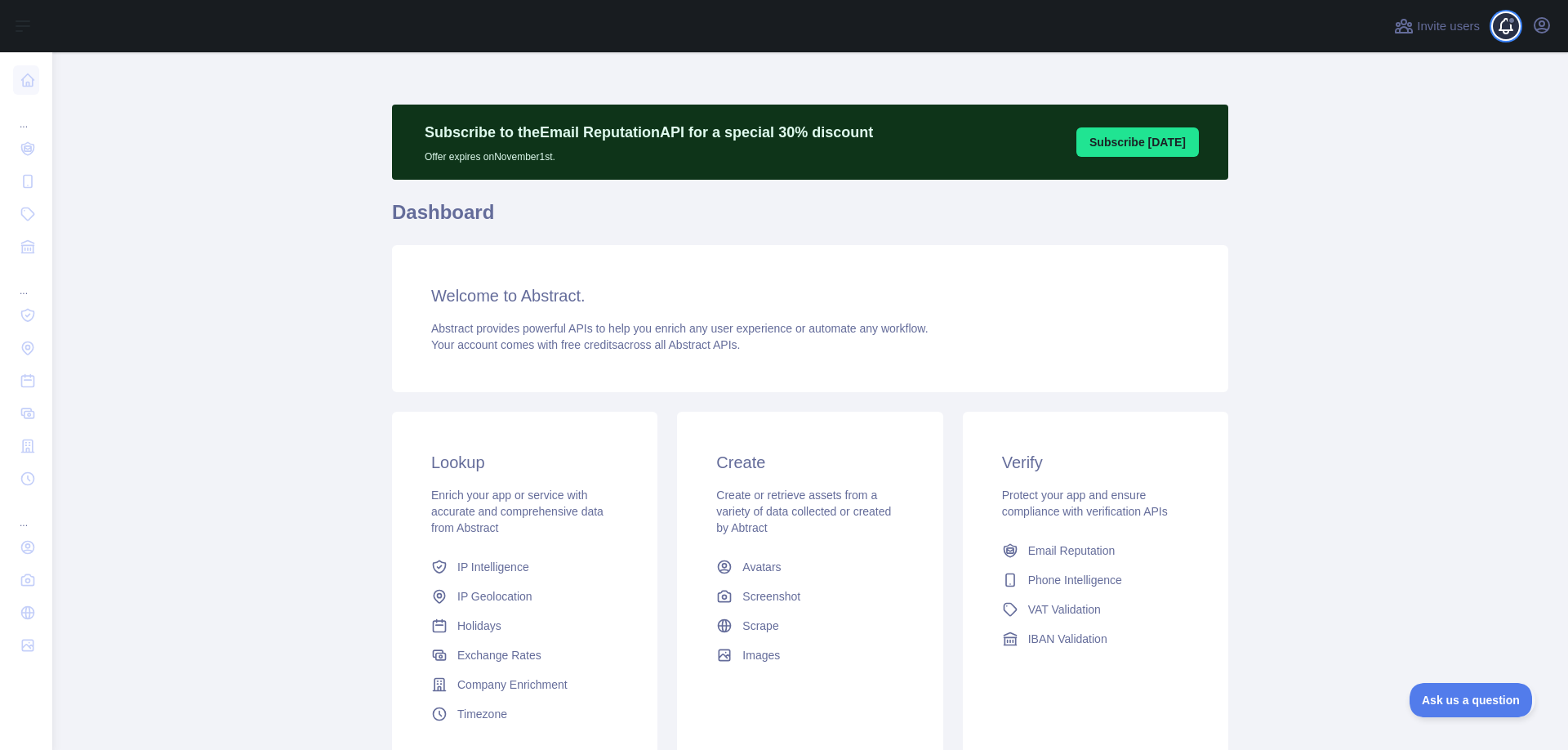
click at [1502, 25] on span at bounding box center [1512, 26] width 33 height 52
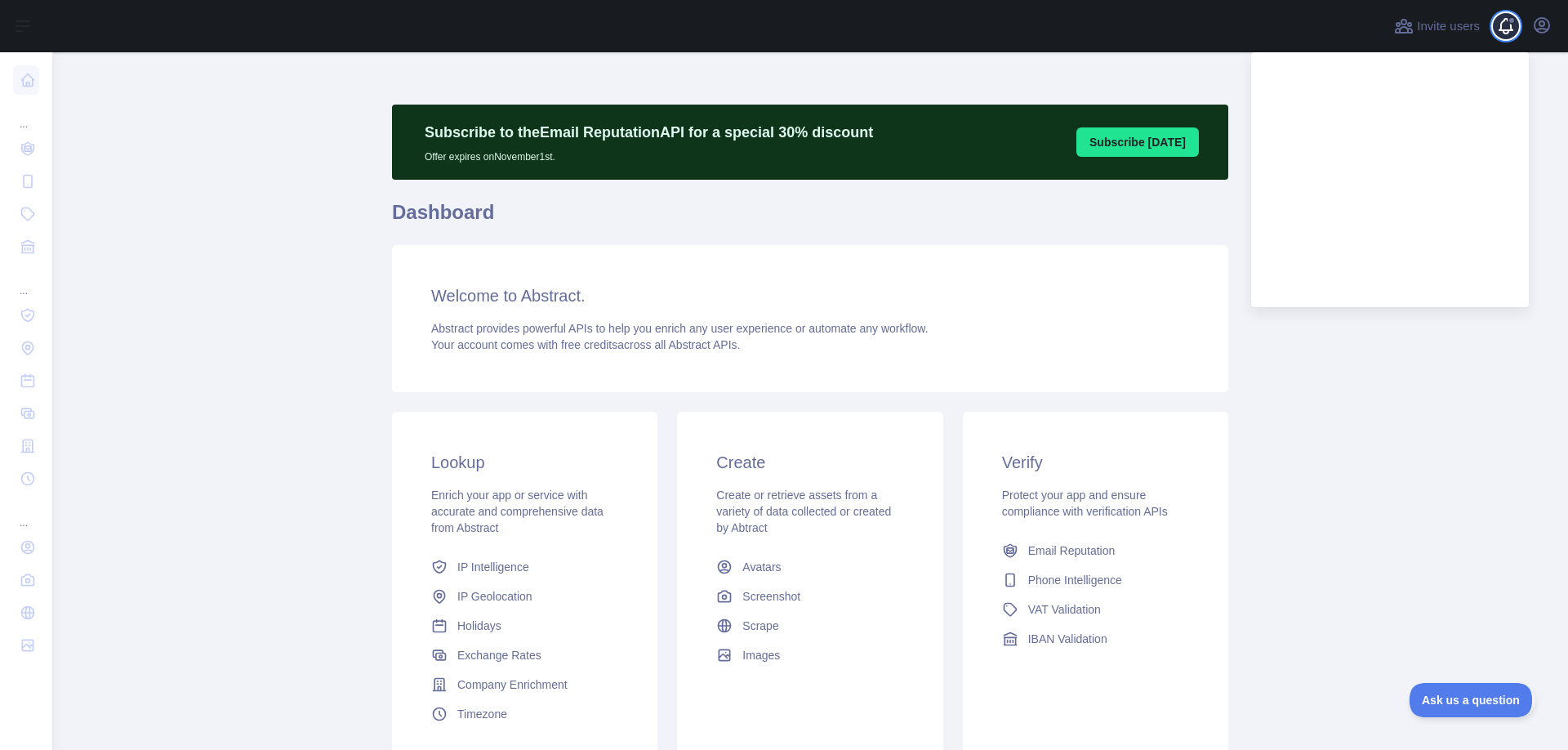
click at [1502, 25] on span at bounding box center [1512, 26] width 33 height 52
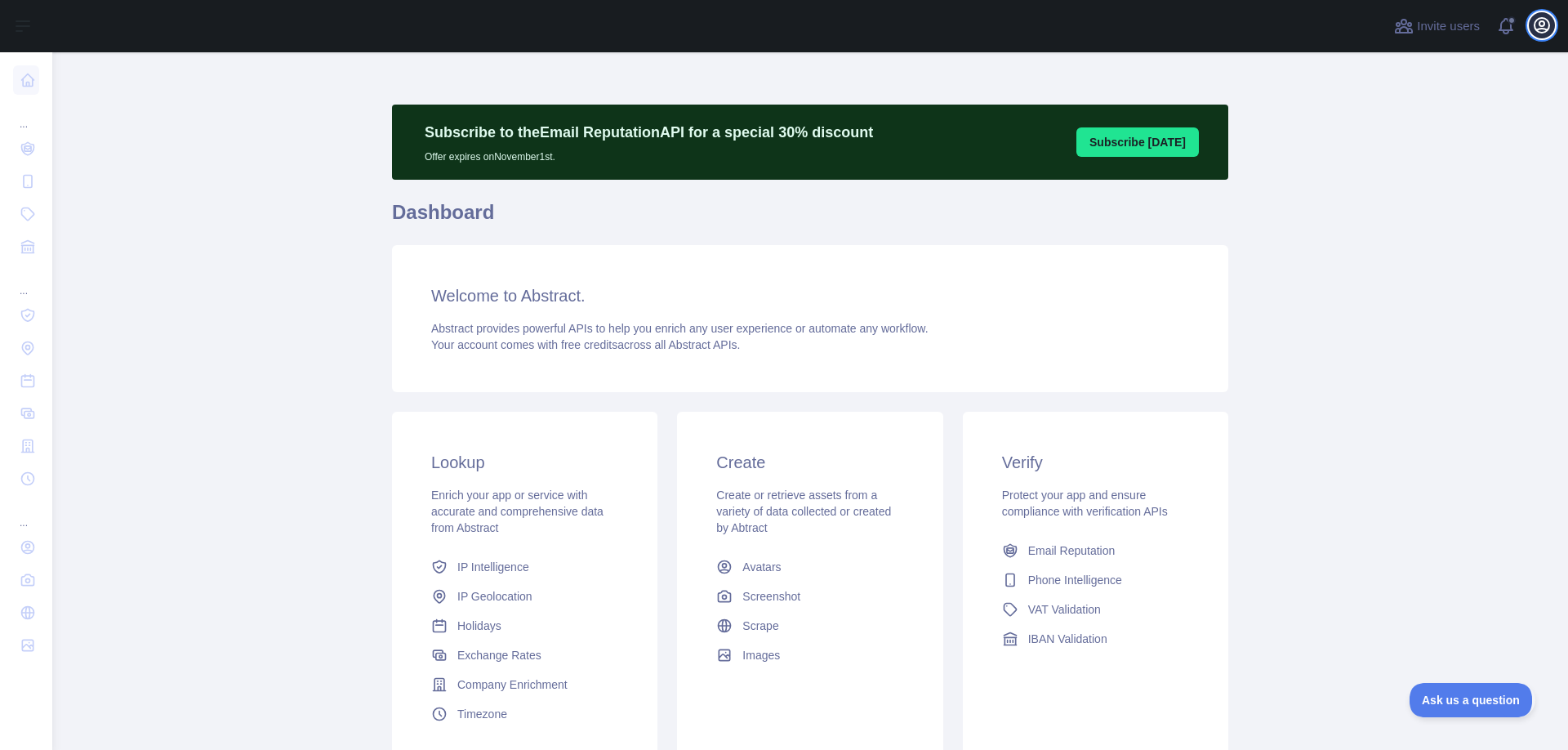
click at [1548, 31] on icon "button" at bounding box center [1542, 25] width 20 height 20
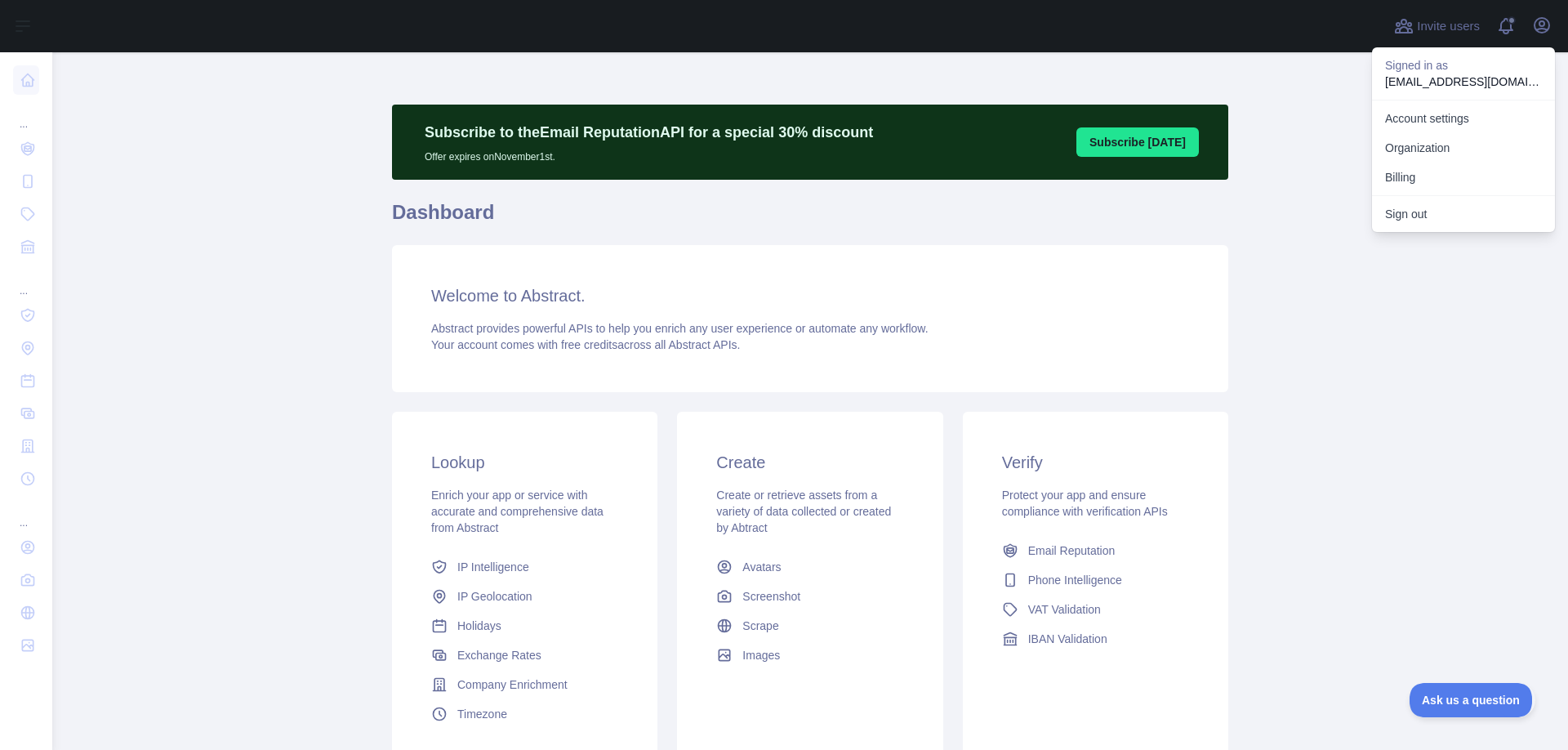
click at [1320, 122] on main "Subscribe to the Email Reputation API for a special 30 % discount Offer expires…" at bounding box center [810, 401] width 1516 height 698
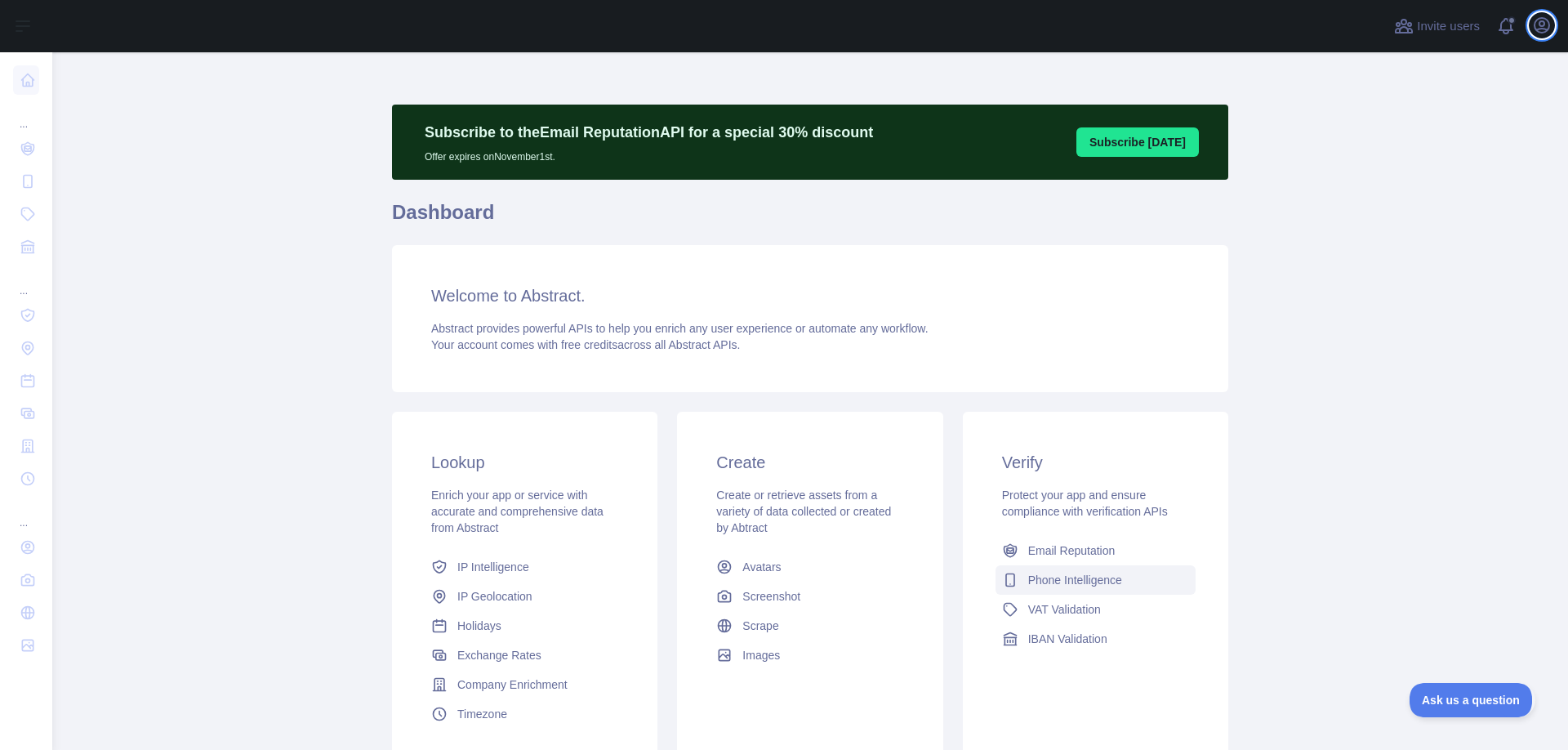
scroll to position [139, 0]
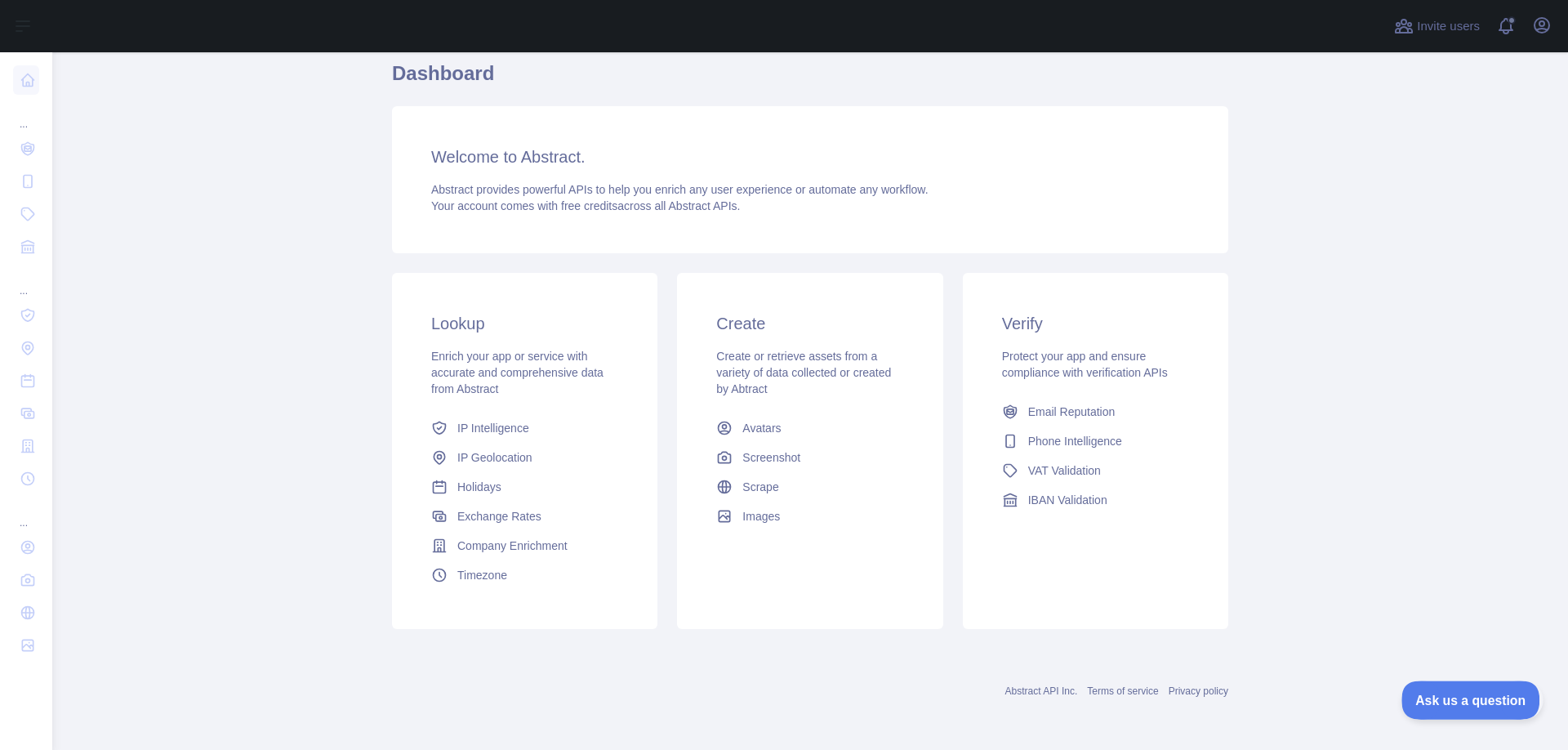
click at [1430, 698] on span "Ask us a question" at bounding box center [1463, 698] width 123 height 11
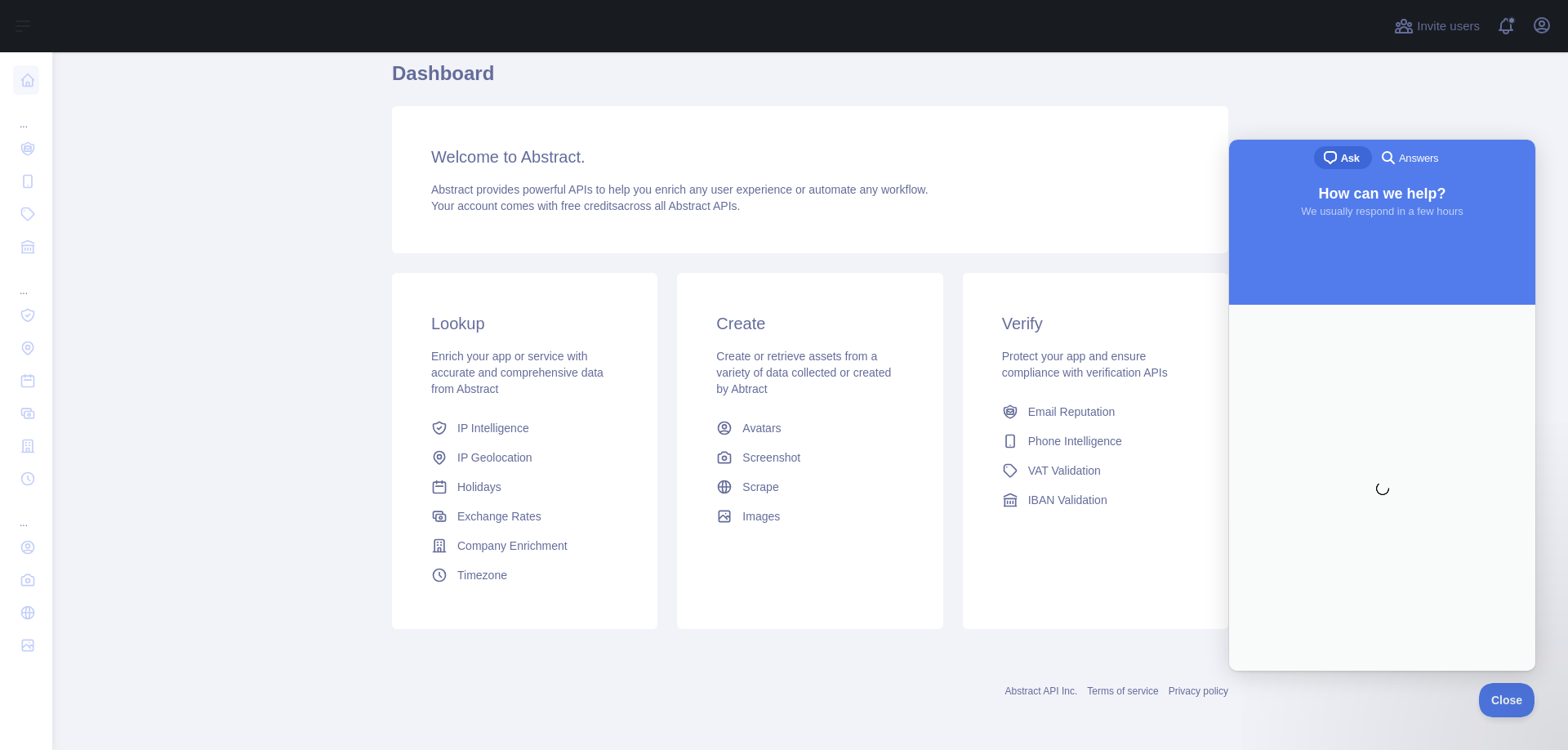
scroll to position [0, 0]
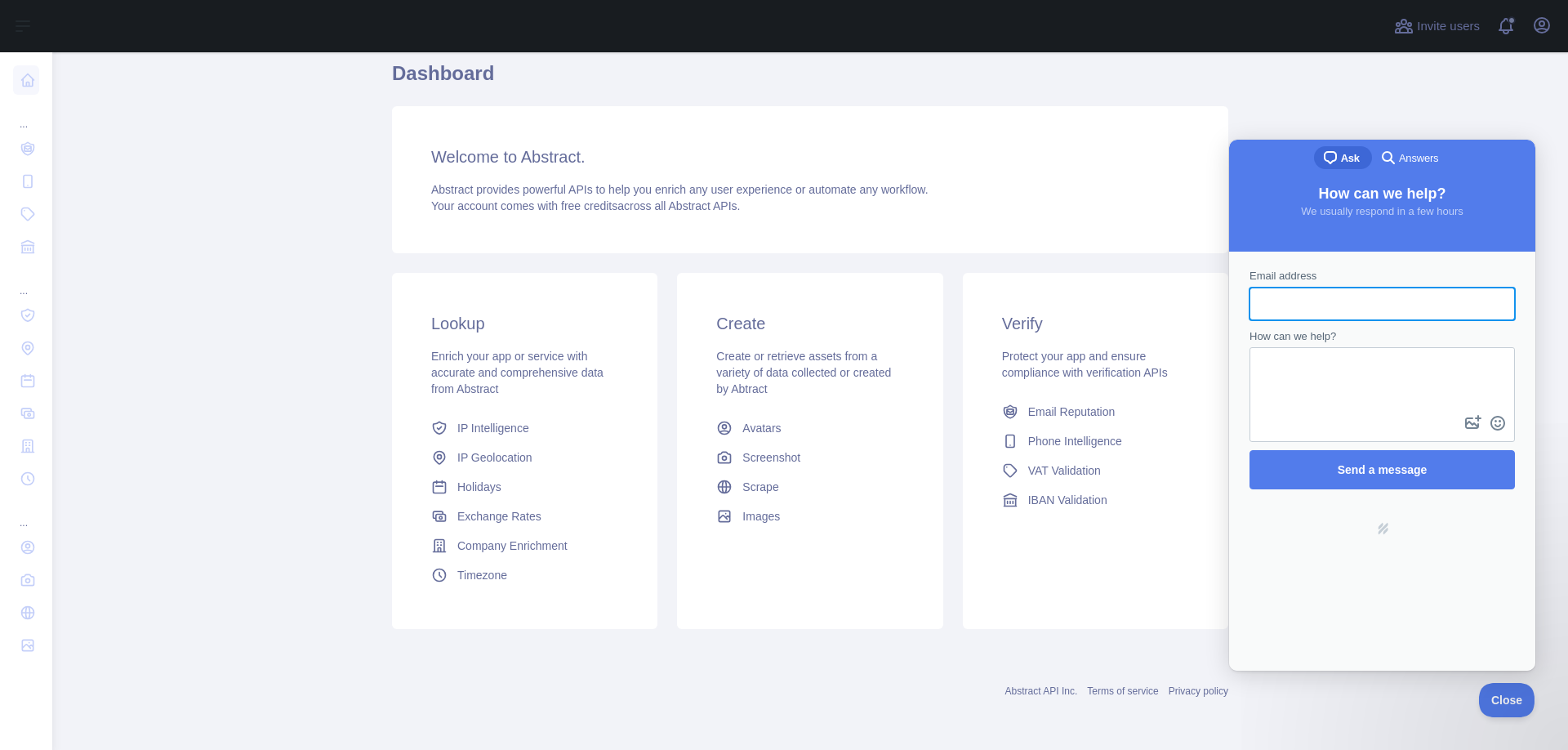
click at [802, 69] on h1 "Dashboard" at bounding box center [811, 80] width 837 height 39
click at [1512, 690] on button "Close" at bounding box center [1503, 698] width 56 height 34
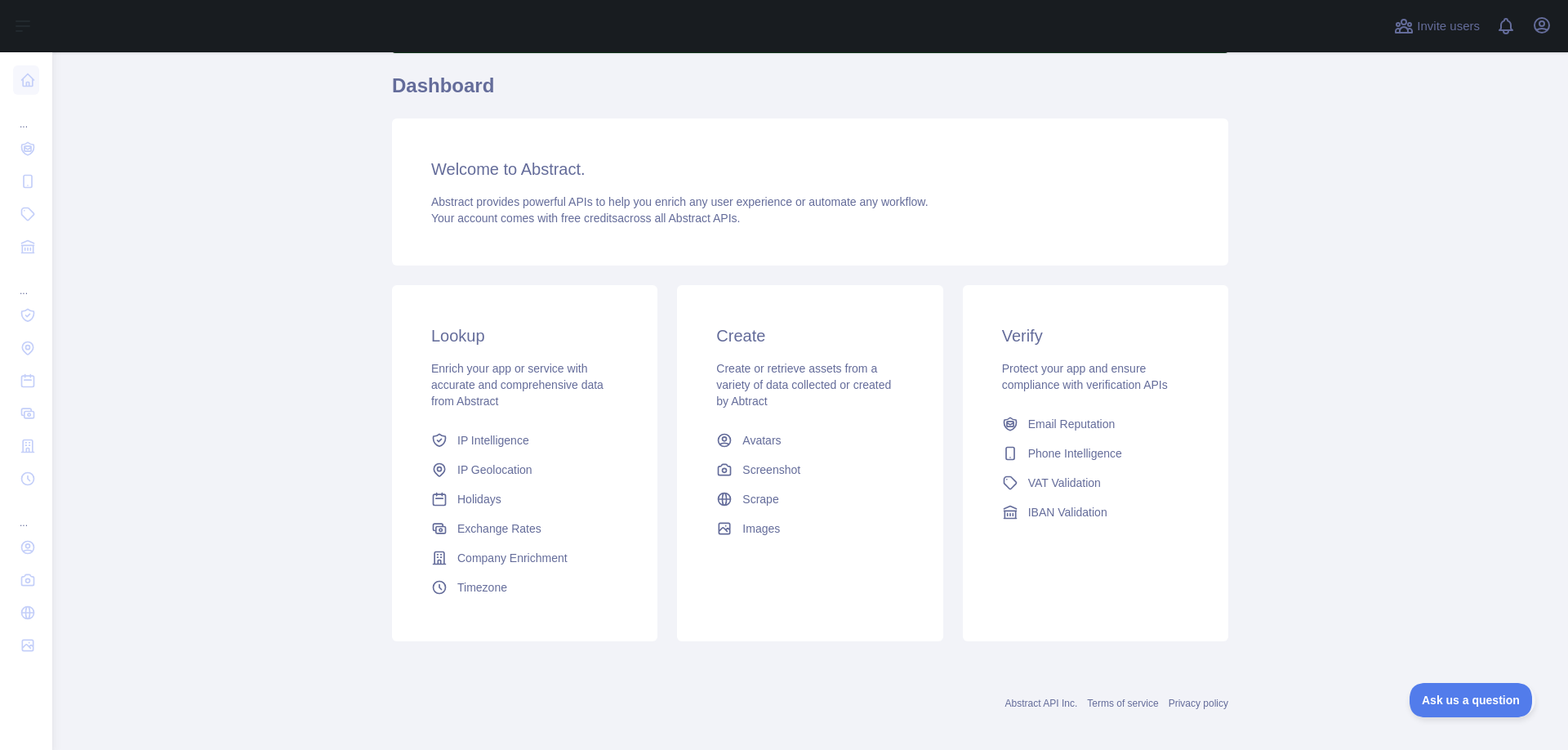
scroll to position [139, 0]
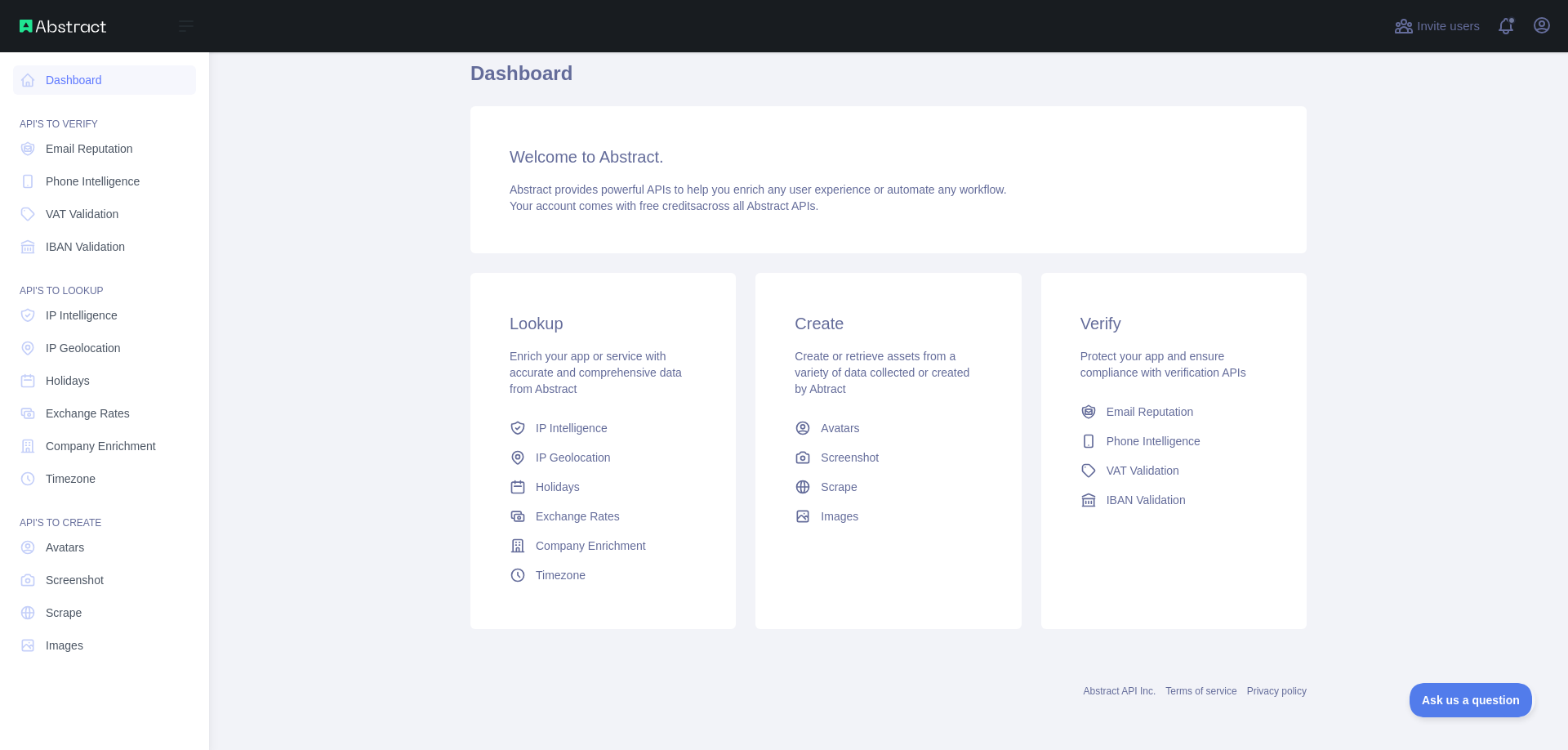
click at [59, 29] on img at bounding box center [63, 26] width 87 height 13
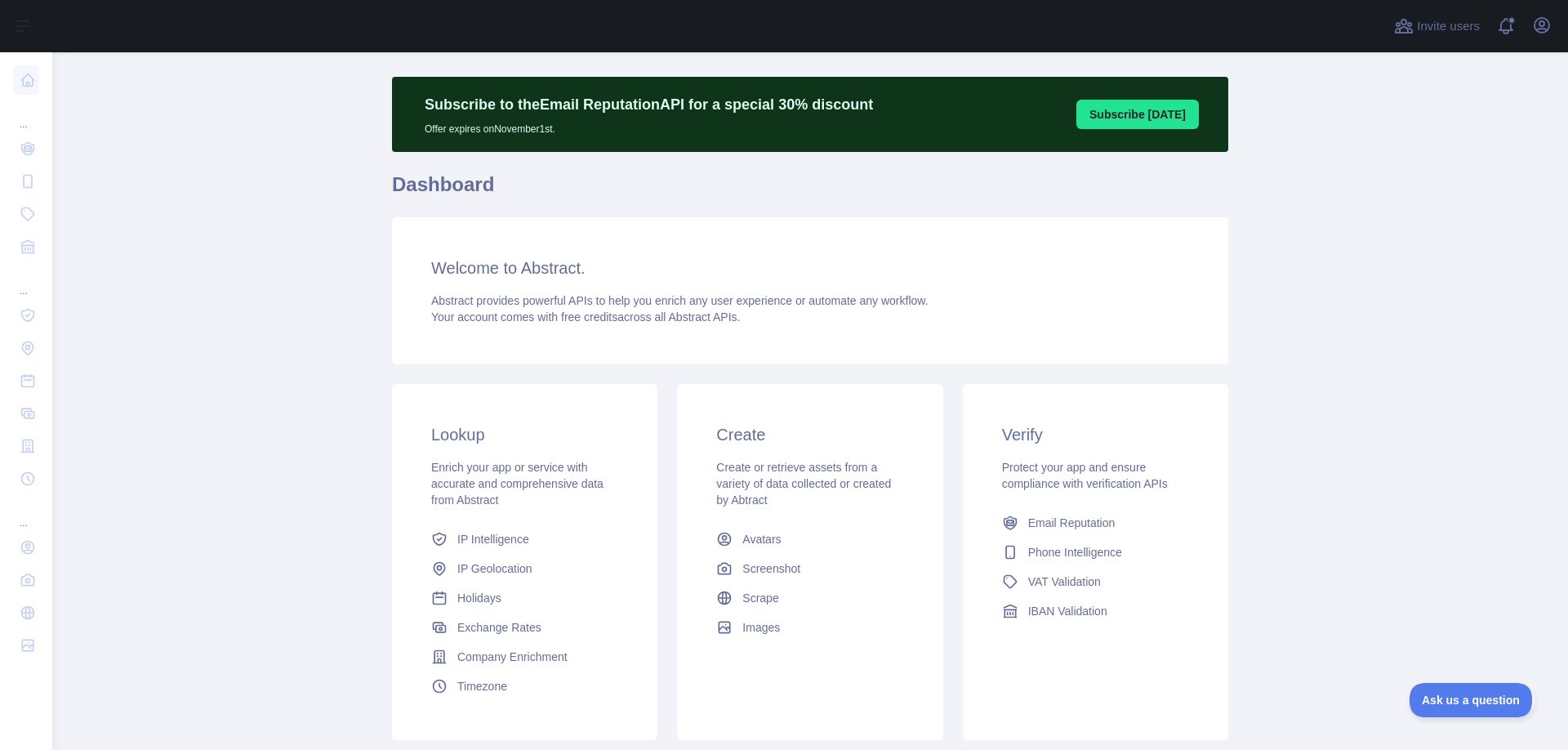
scroll to position [0, 0]
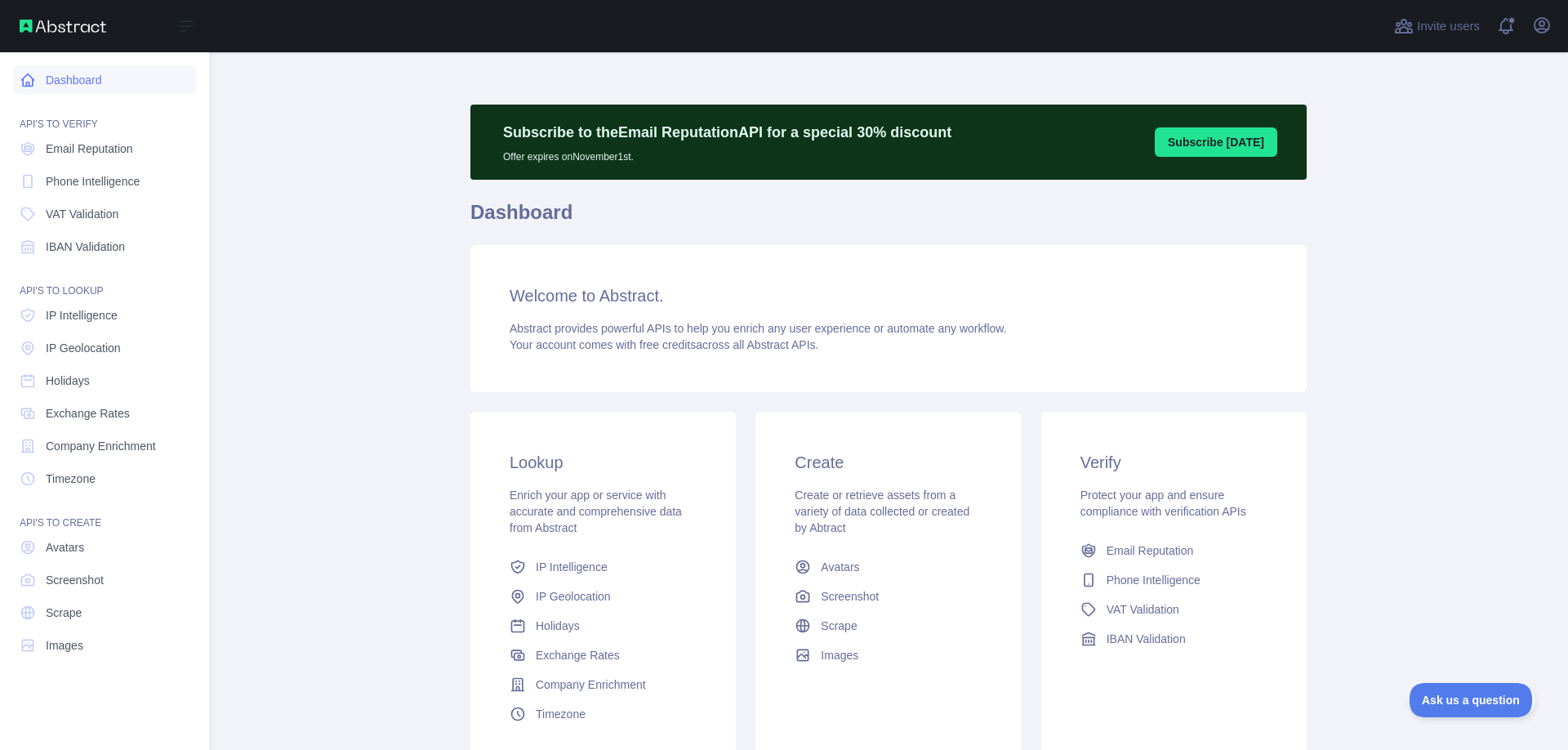
click at [34, 79] on icon at bounding box center [28, 80] width 12 height 12
click at [34, 26] on img at bounding box center [63, 26] width 87 height 13
click at [60, 25] on img at bounding box center [63, 26] width 87 height 13
